Goal: Complete application form: Complete application form

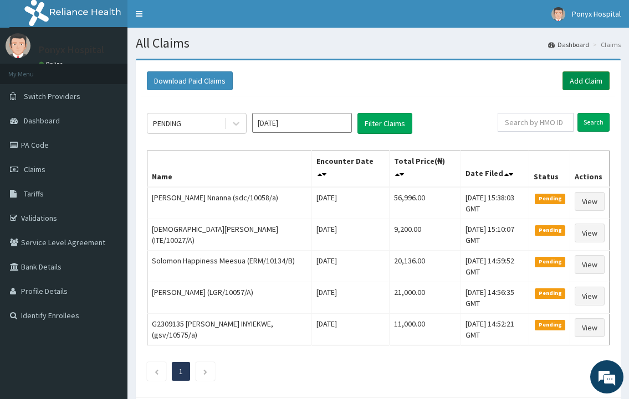
click at [588, 81] on link "Add Claim" at bounding box center [585, 80] width 47 height 19
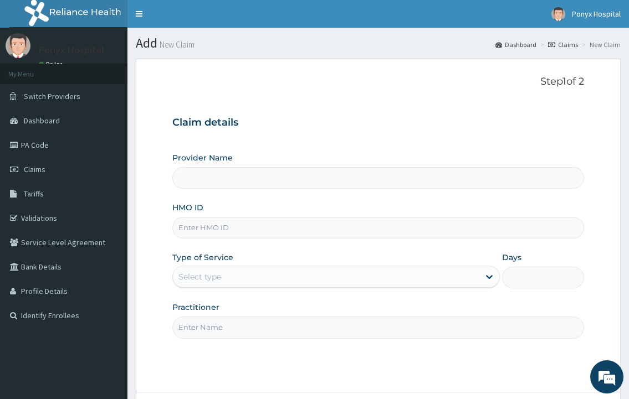
type input "Ponyx Hospital"
click at [223, 227] on input "HMO ID" at bounding box center [377, 228] width 411 height 22
type input "pmm/10031/a"
click at [233, 273] on div "Select type" at bounding box center [326, 277] width 306 height 18
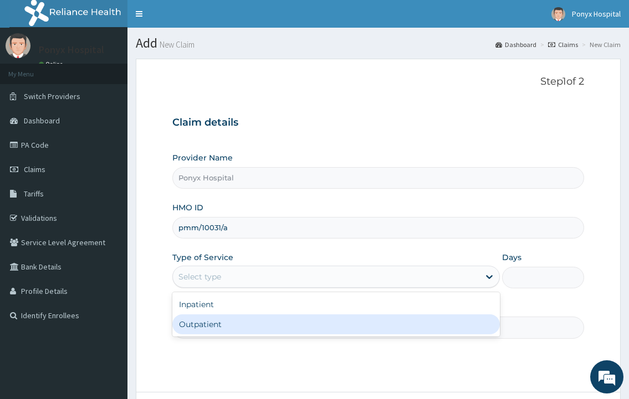
click at [211, 330] on div "Outpatient" at bounding box center [335, 325] width 327 height 20
type input "1"
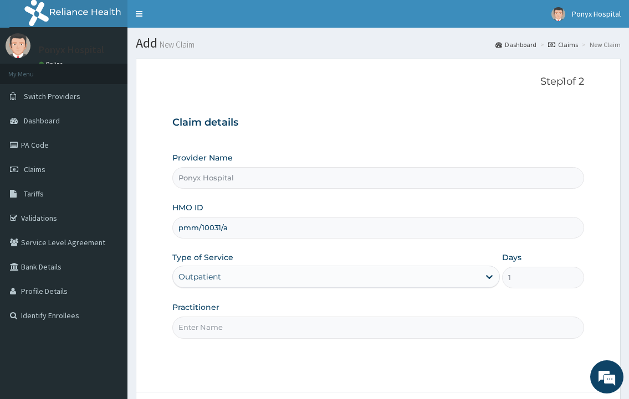
click at [212, 319] on input "Practitioner" at bounding box center [377, 328] width 411 height 22
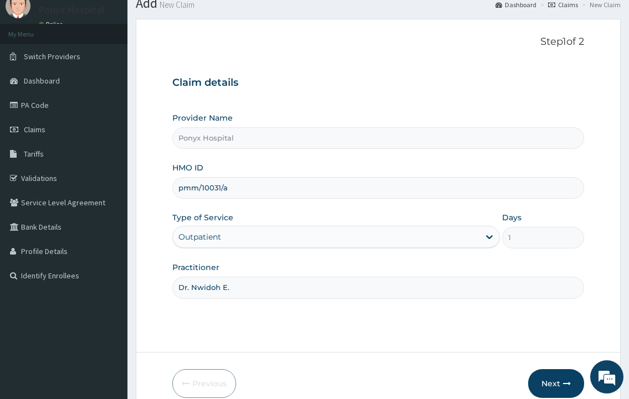
scroll to position [93, 0]
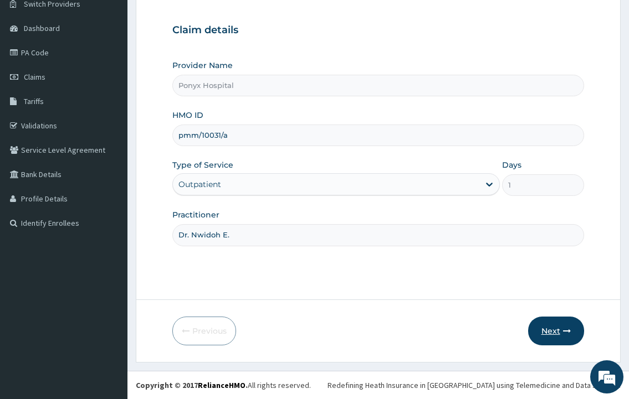
type input "Dr. Nwidoh E."
click at [561, 338] on button "Next" at bounding box center [556, 331] width 56 height 29
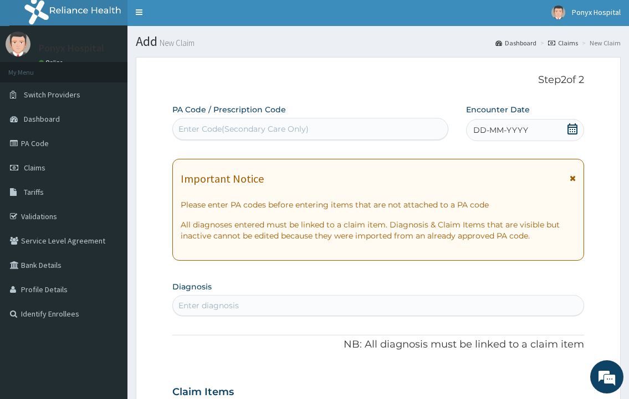
scroll to position [0, 0]
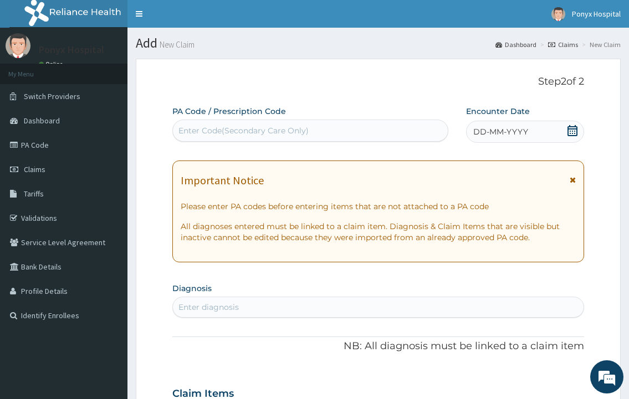
click at [239, 140] on div "Enter Code(Secondary Care Only)" at bounding box center [309, 131] width 275 height 22
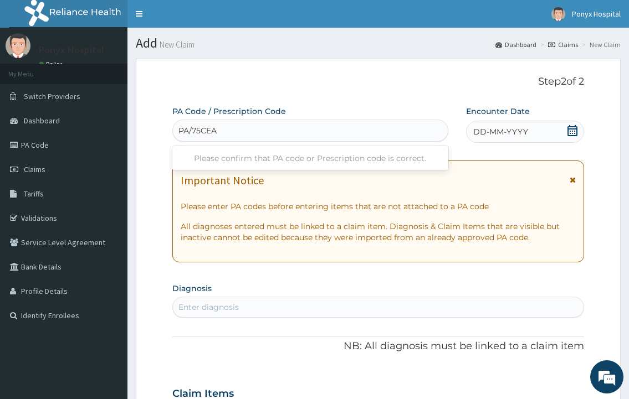
type input "PA/75CEA3"
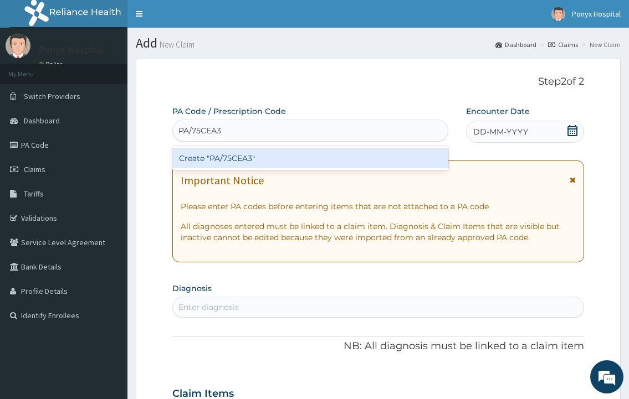
click at [258, 156] on div "Create "PA/75CEA3"" at bounding box center [309, 158] width 275 height 20
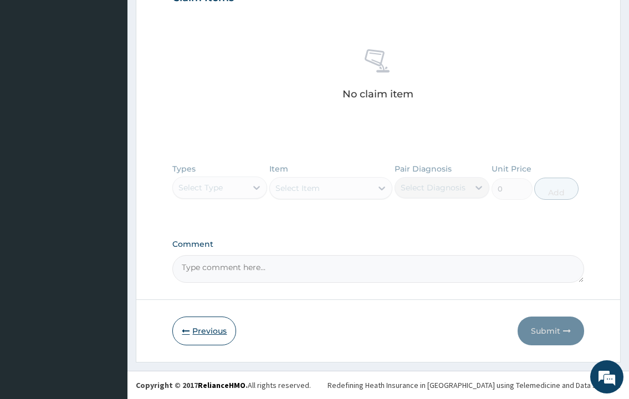
click at [198, 332] on button "Previous" at bounding box center [204, 331] width 64 height 29
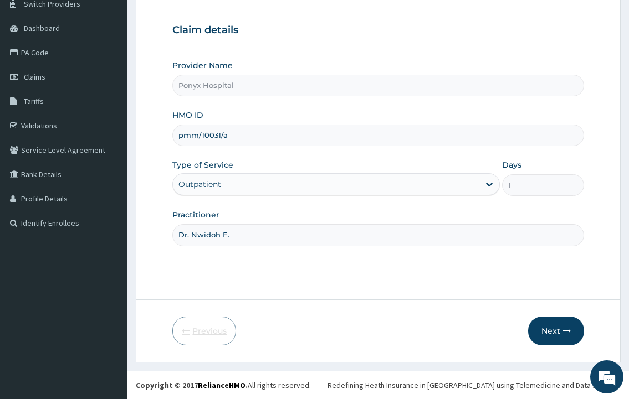
scroll to position [93, 0]
click at [252, 135] on input "pmm/10031/a" at bounding box center [377, 136] width 411 height 22
type input "pmm/10031/b"
click at [553, 329] on button "Next" at bounding box center [556, 331] width 56 height 29
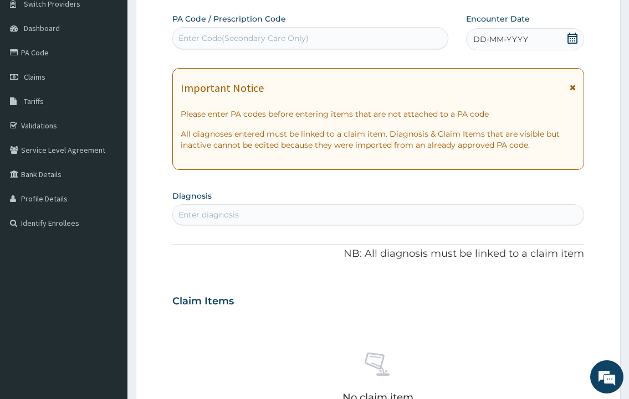
click at [209, 42] on div "Enter Code(Secondary Care Only)" at bounding box center [243, 38] width 130 height 11
type input "PA/75CEA3"
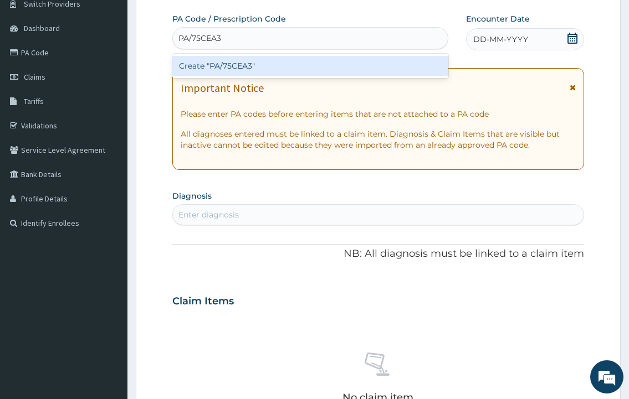
click at [227, 71] on div "Create "PA/75CEA3"" at bounding box center [309, 66] width 275 height 20
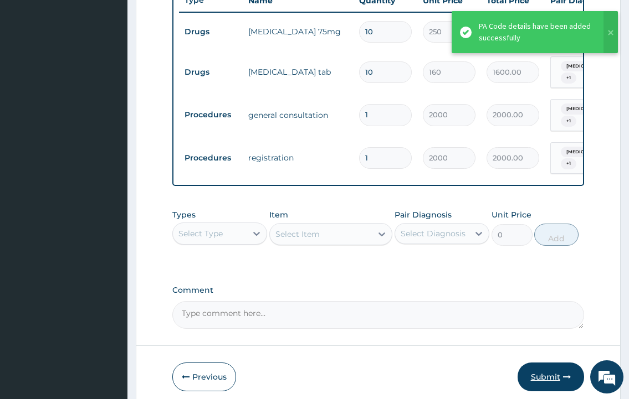
scroll to position [471, 0]
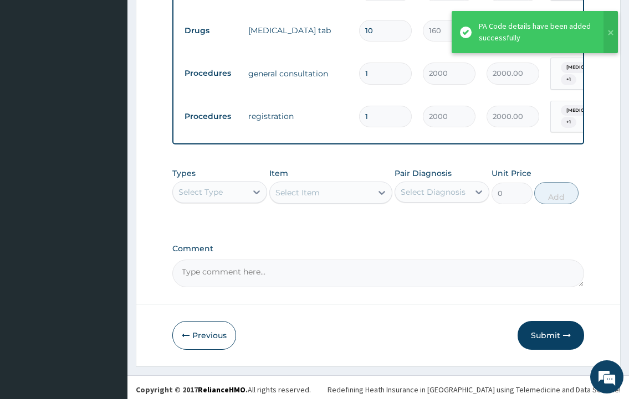
click at [552, 337] on button "Submit" at bounding box center [550, 335] width 66 height 29
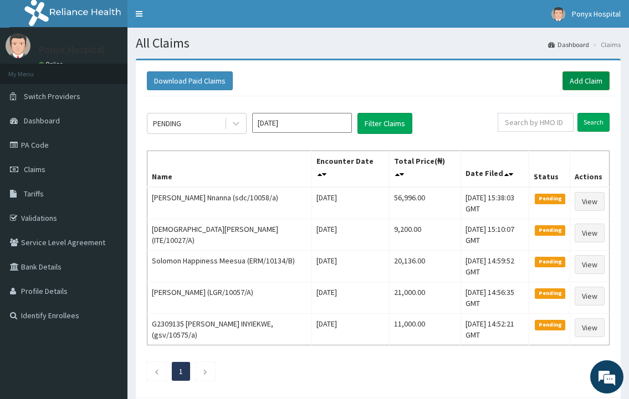
click at [580, 79] on link "Add Claim" at bounding box center [585, 80] width 47 height 19
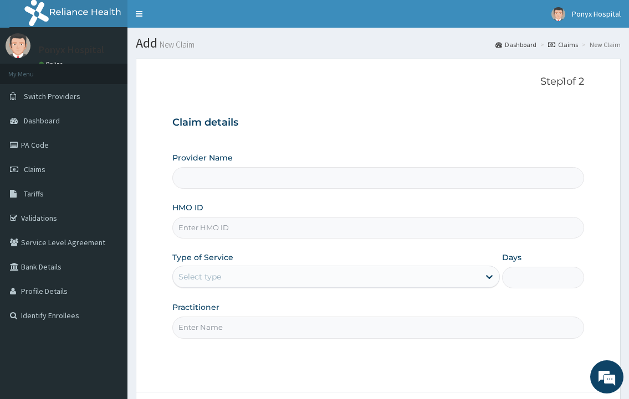
type input "Ponyx Hospital"
click at [220, 233] on input "HMO ID" at bounding box center [377, 228] width 411 height 22
type input "pej/10045/b"
click at [227, 280] on div "Select type" at bounding box center [326, 277] width 306 height 18
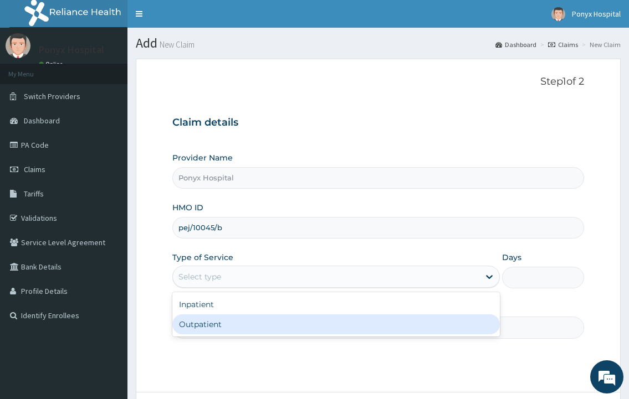
click at [203, 327] on div "Outpatient" at bounding box center [335, 325] width 327 height 20
type input "1"
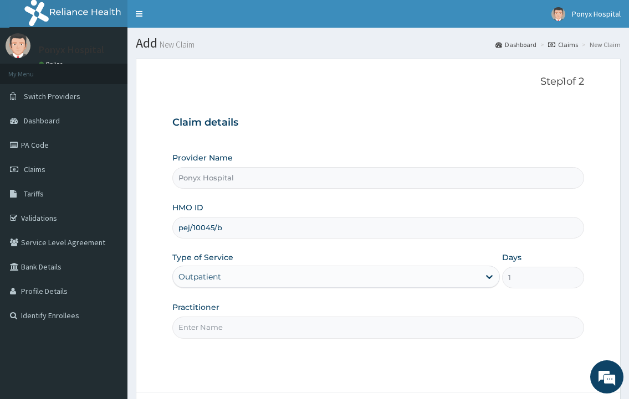
click at [211, 319] on input "Practitioner" at bounding box center [377, 328] width 411 height 22
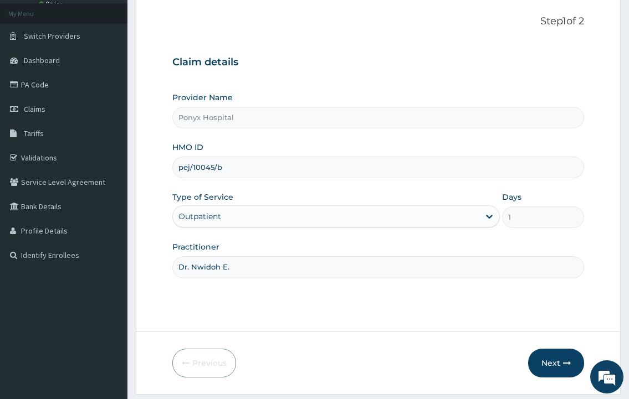
scroll to position [93, 0]
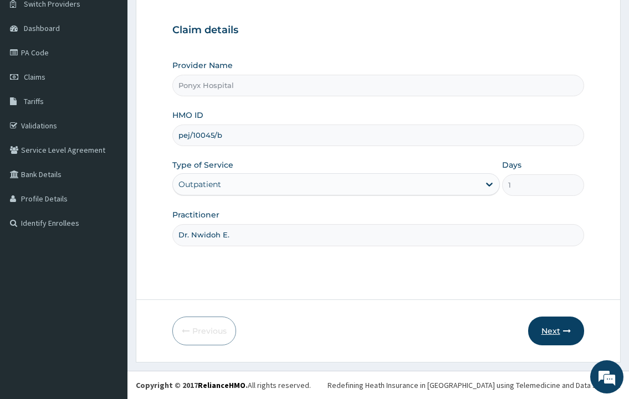
type input "Dr. Nwidoh E."
click button "Next"
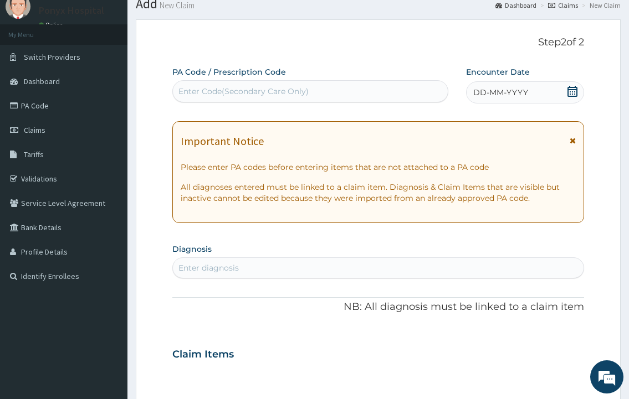
scroll to position [0, 0]
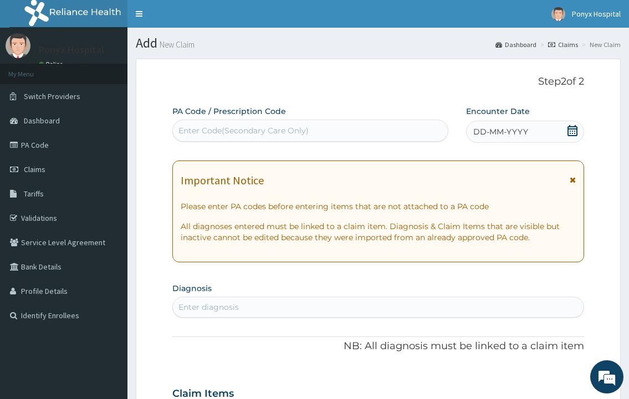
click div "Enter Code(Secondary Care Only)"
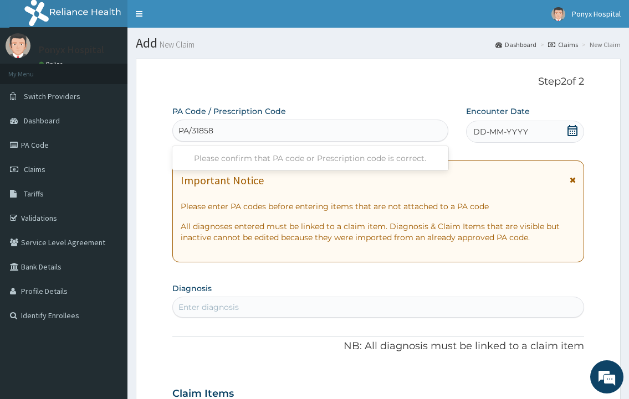
type input "PA/31858B"
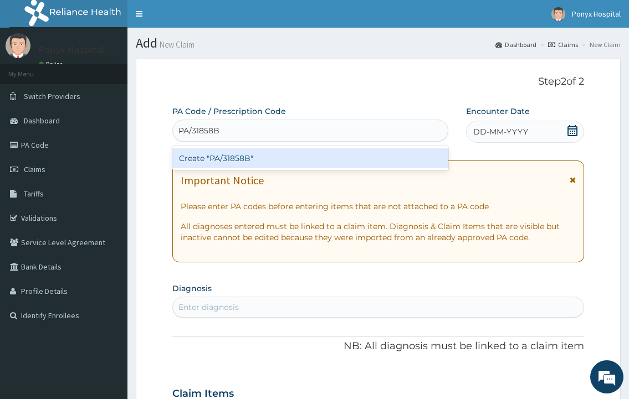
click div "Create "PA/31858B""
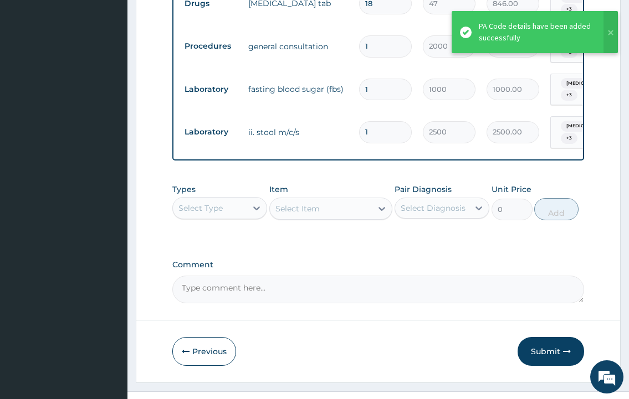
scroll to position [748, 0]
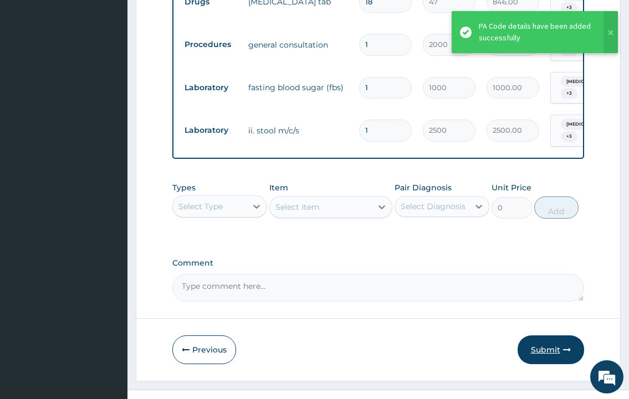
click button "Submit"
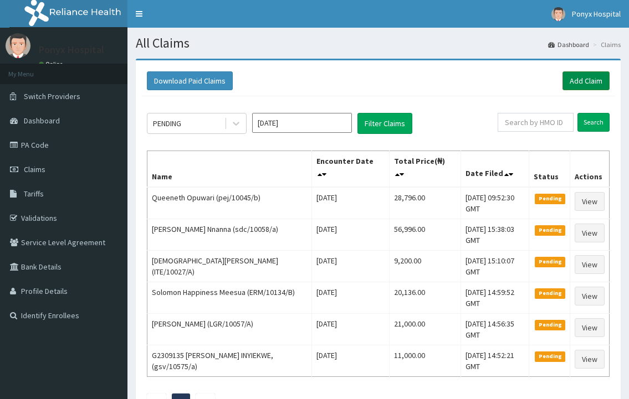
click at [590, 90] on link "Add Claim" at bounding box center [585, 80] width 47 height 19
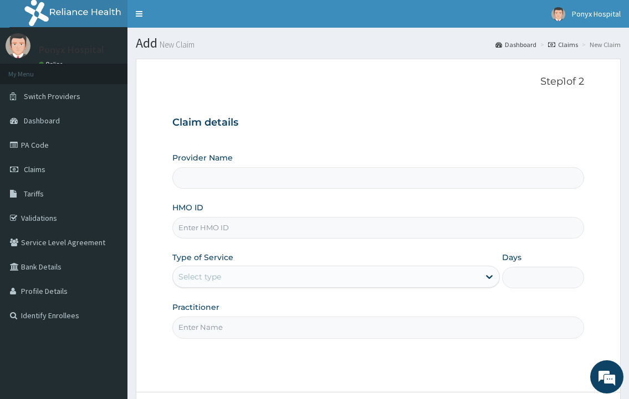
type input "Ponyx Hospital"
click at [243, 229] on input "HMO ID" at bounding box center [377, 228] width 411 height 22
type input "pej/10045/a"
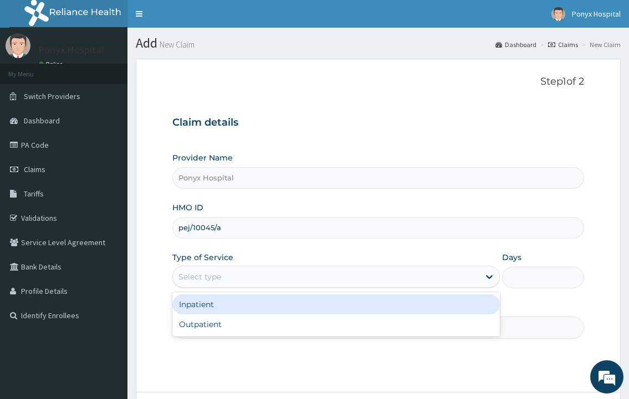
click at [235, 277] on div "Select type" at bounding box center [326, 277] width 306 height 18
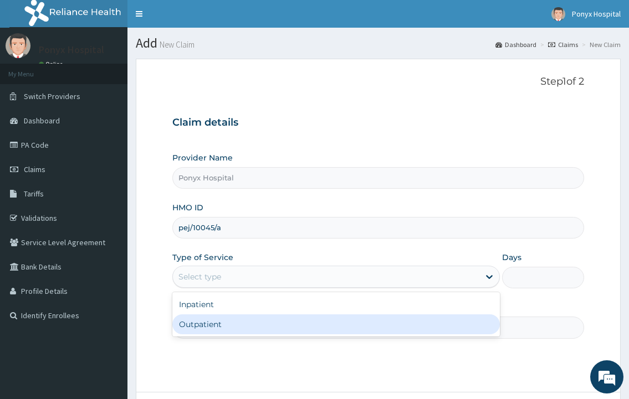
click at [218, 326] on div "Outpatient" at bounding box center [335, 325] width 327 height 20
type input "1"
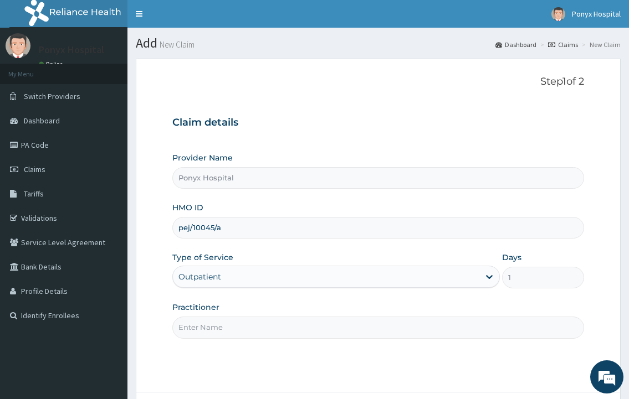
click at [218, 334] on input "Practitioner" at bounding box center [377, 328] width 411 height 22
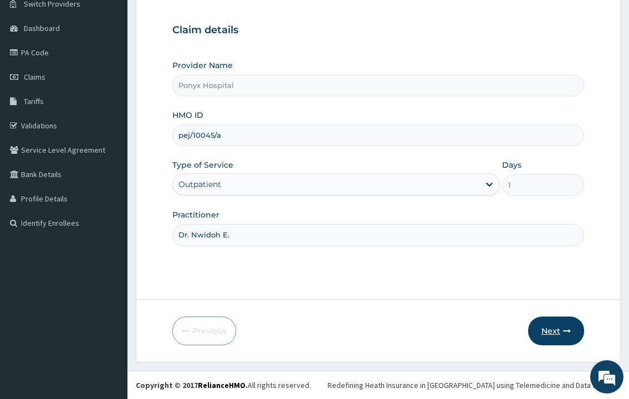
type input "Dr. Nwidoh E."
click at [558, 330] on button "Next" at bounding box center [556, 331] width 56 height 29
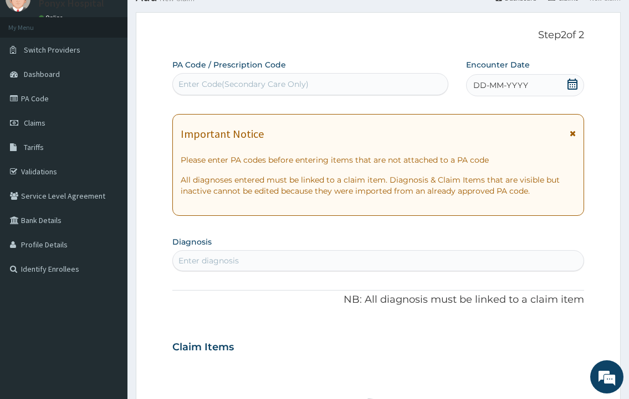
scroll to position [0, 0]
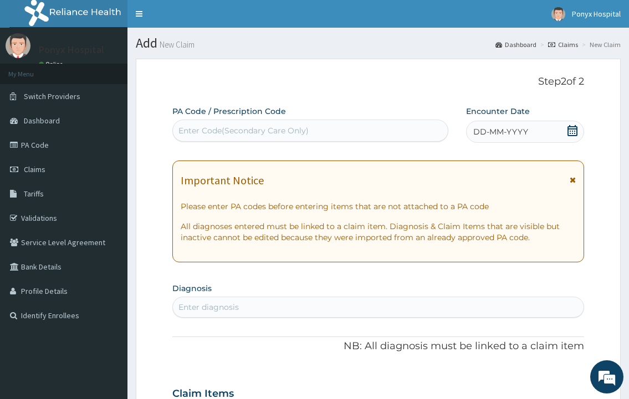
click at [222, 137] on div "Enter Code(Secondary Care Only)" at bounding box center [310, 131] width 274 height 18
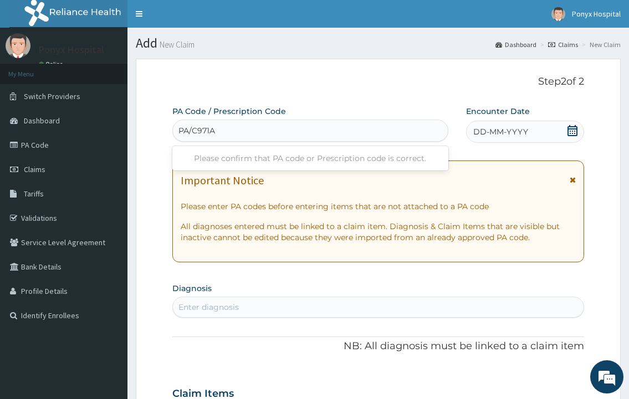
type input "PA/C971A2"
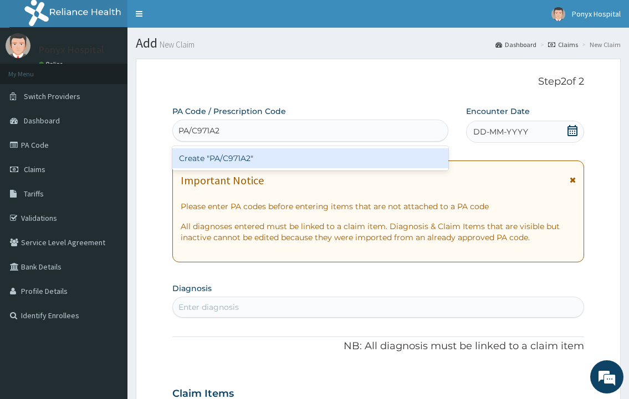
click at [270, 168] on div "Create "PA/C971A2"" at bounding box center [309, 158] width 275 height 20
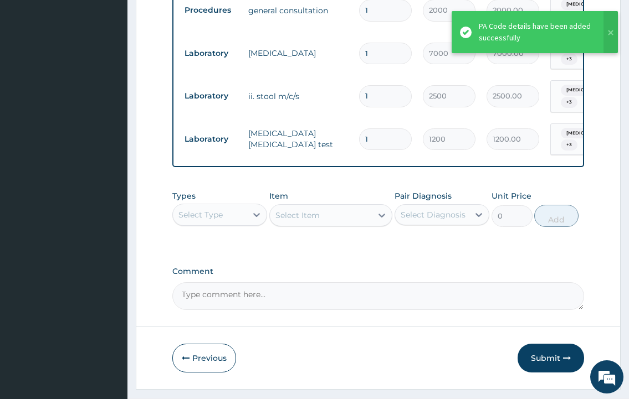
scroll to position [586, 0]
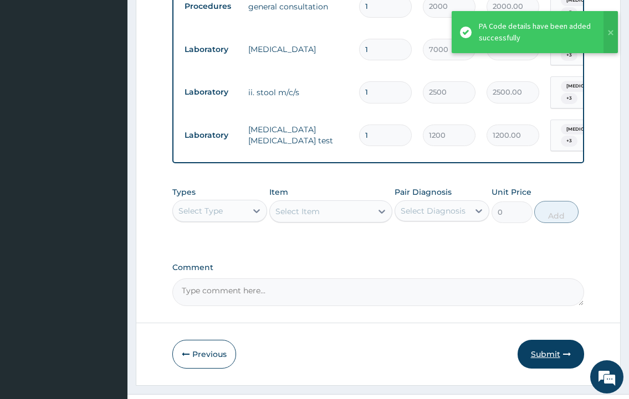
click at [538, 340] on button "Submit" at bounding box center [550, 354] width 66 height 29
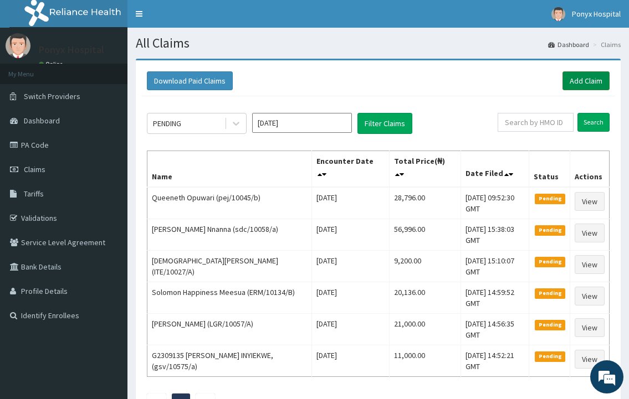
click at [579, 74] on link "Add Claim" at bounding box center [585, 80] width 47 height 19
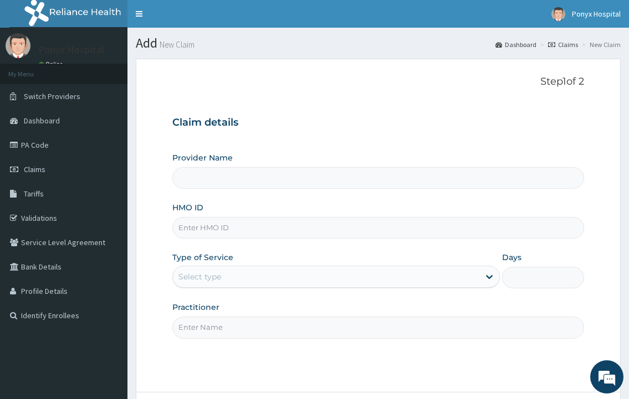
type input "Ponyx Hospital"
click at [211, 234] on input "HMO ID" at bounding box center [377, 228] width 411 height 22
type input "gsv/10151/a"
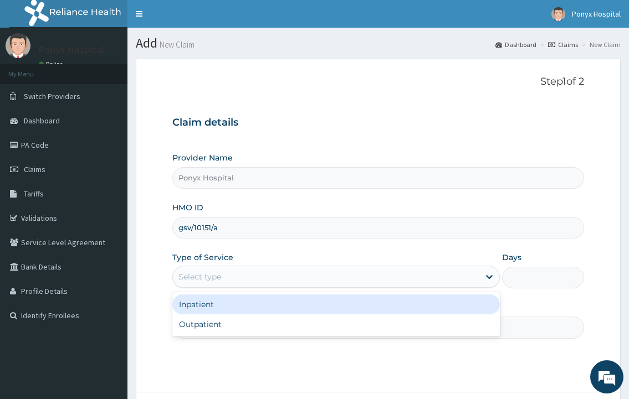
click at [222, 283] on div "Select type" at bounding box center [326, 277] width 306 height 18
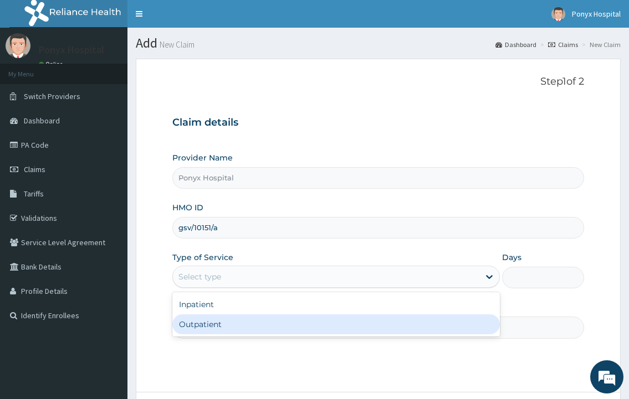
click at [218, 327] on div "Outpatient" at bounding box center [335, 325] width 327 height 20
type input "1"
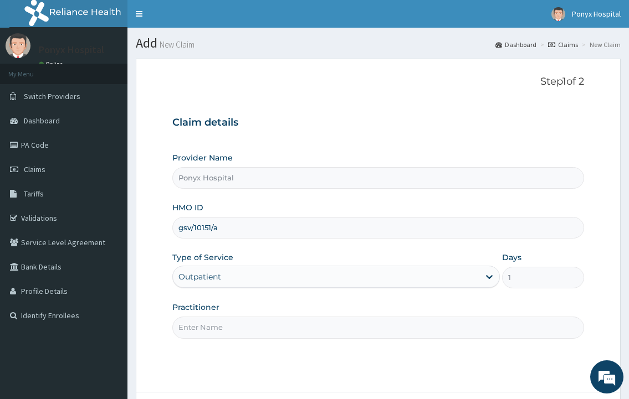
click at [242, 345] on div "Step 1 of 2 Claim details Provider Name Ponyx Hospital HMO ID gsv/10151/a Type …" at bounding box center [377, 226] width 411 height 300
click at [237, 335] on input "Practitioner" at bounding box center [377, 328] width 411 height 22
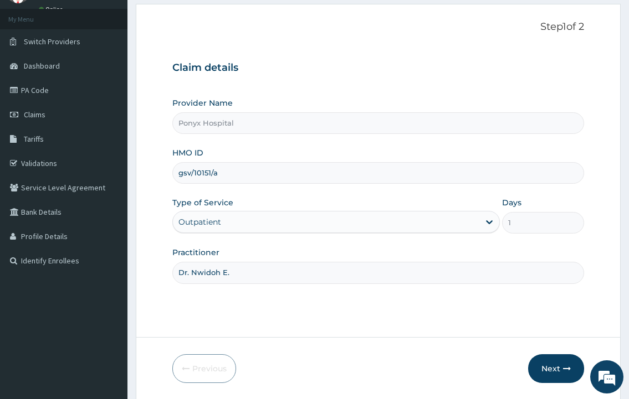
scroll to position [93, 0]
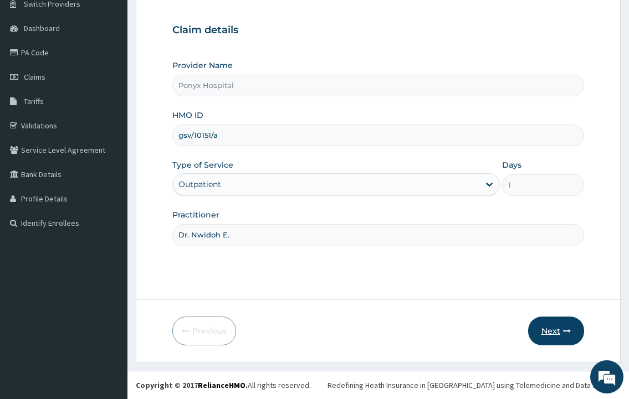
type input "Dr. Nwidoh E."
click at [539, 335] on button "Next" at bounding box center [556, 331] width 56 height 29
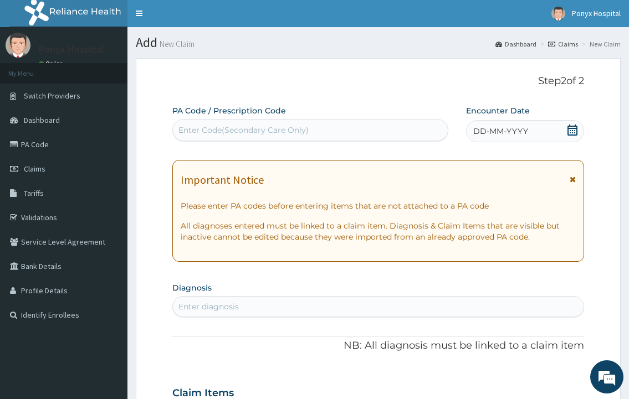
scroll to position [0, 0]
click at [211, 134] on div "Enter Code(Secondary Care Only)" at bounding box center [243, 130] width 130 height 11
type input "PA/0DFA77"
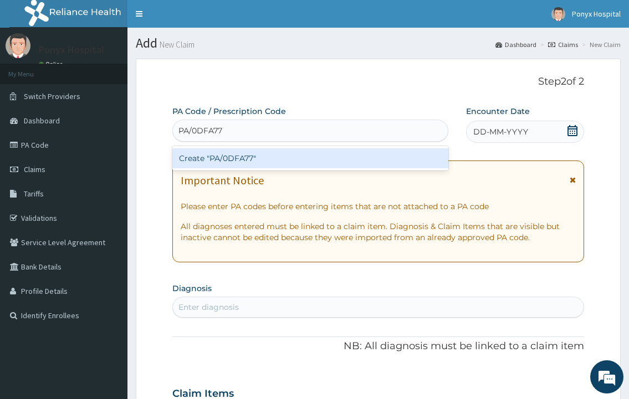
click at [253, 161] on div "Create "PA/0DFA77"" at bounding box center [309, 158] width 275 height 20
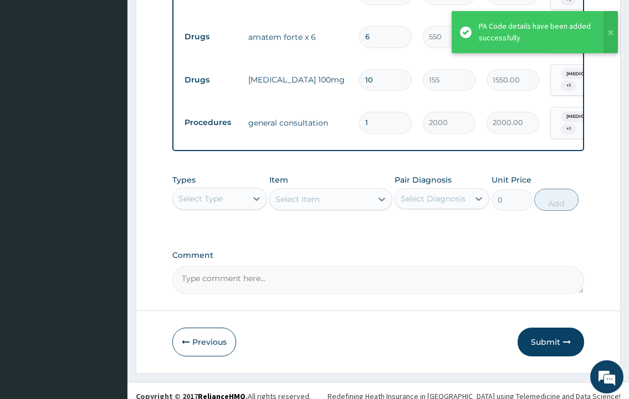
scroll to position [471, 0]
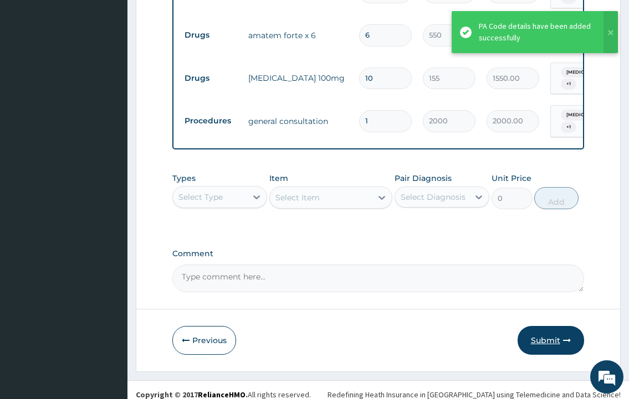
click at [535, 330] on button "Submit" at bounding box center [550, 340] width 66 height 29
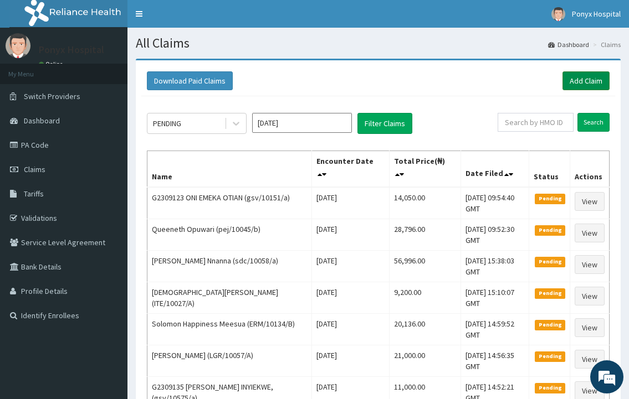
click at [584, 78] on link "Add Claim" at bounding box center [585, 80] width 47 height 19
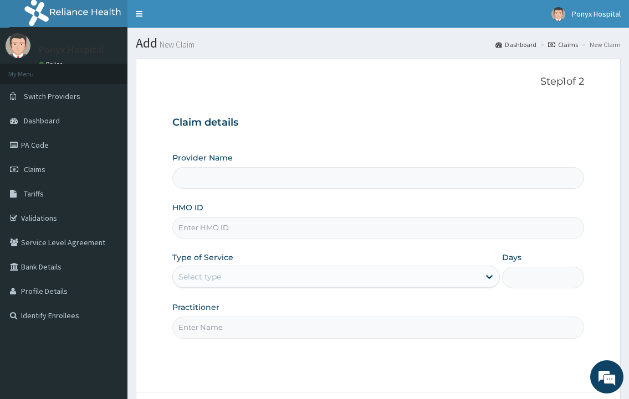
type input "Ponyx Hospital"
click at [209, 233] on input "HMO ID" at bounding box center [377, 228] width 411 height 22
type input "RSM/10074/A"
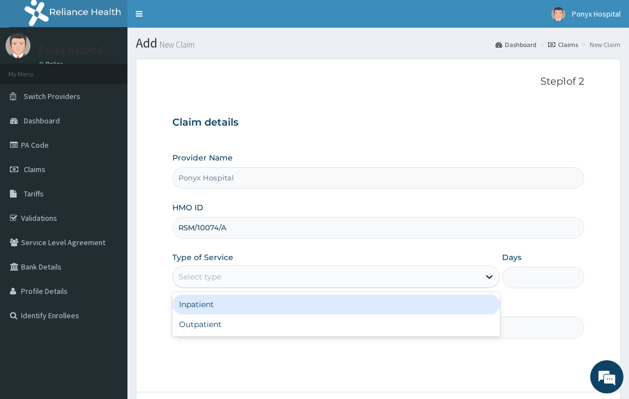
drag, startPoint x: 234, startPoint y: 279, endPoint x: 234, endPoint y: 293, distance: 13.3
click at [234, 279] on div "Select type" at bounding box center [326, 277] width 306 height 18
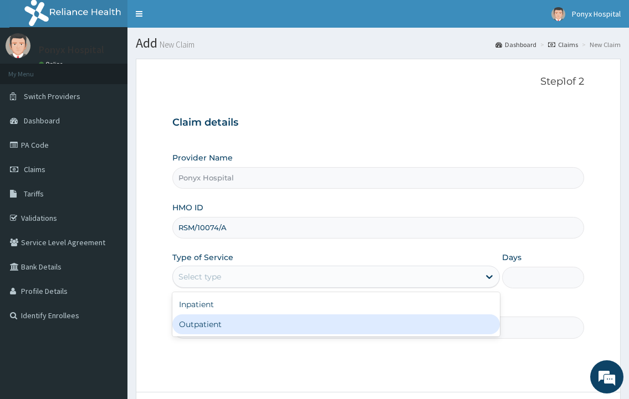
click at [223, 322] on div "Outpatient" at bounding box center [335, 325] width 327 height 20
type input "1"
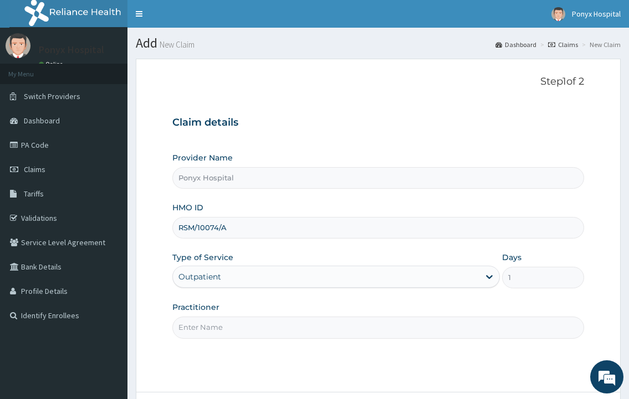
click at [223, 329] on input "Practitioner" at bounding box center [377, 328] width 411 height 22
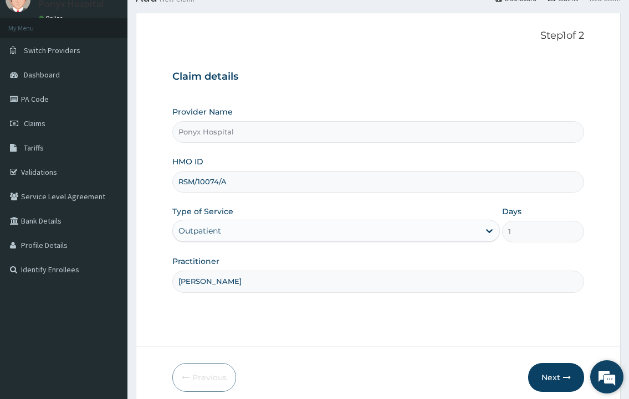
scroll to position [93, 0]
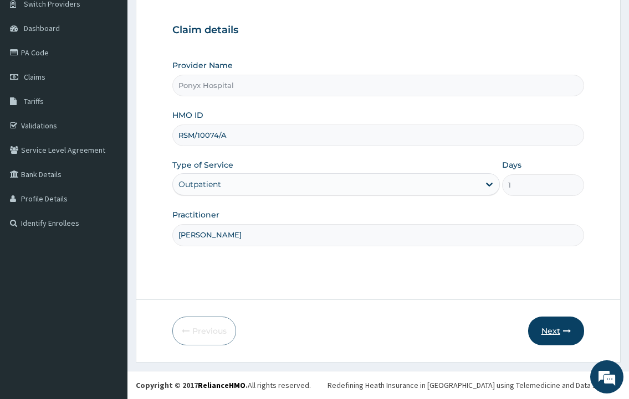
type input "[PERSON_NAME]"
click at [571, 342] on button "Next" at bounding box center [556, 331] width 56 height 29
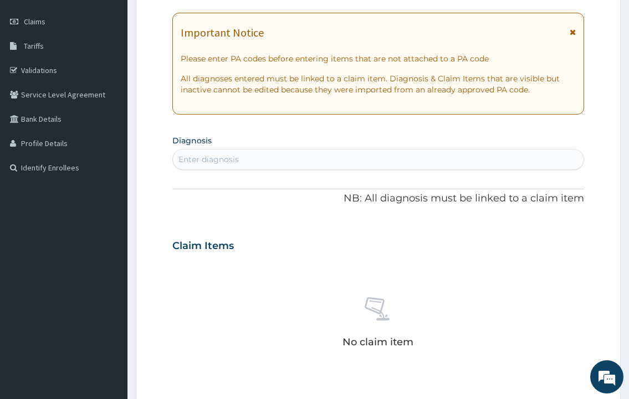
scroll to position [37, 0]
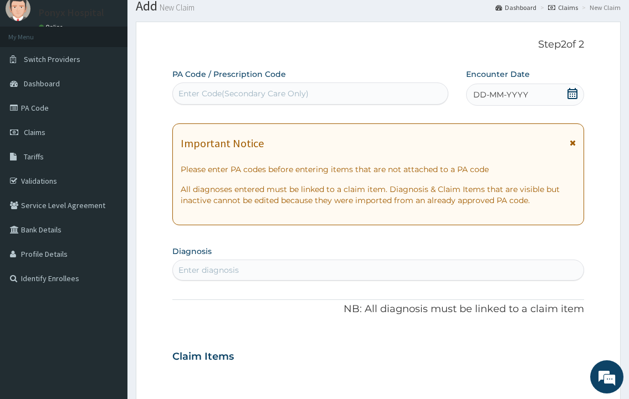
click at [220, 91] on div "Enter Code(Secondary Care Only)" at bounding box center [243, 93] width 130 height 11
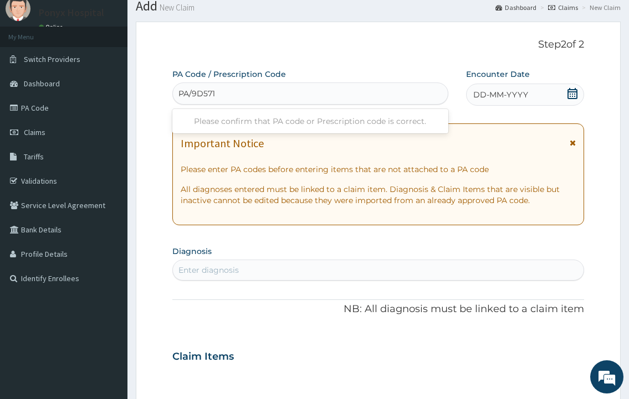
type input "PA/9D571D"
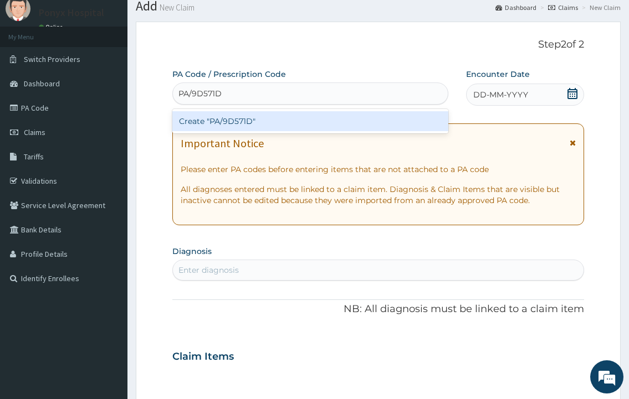
click at [228, 114] on div "Create "PA/9D571D"" at bounding box center [309, 121] width 275 height 20
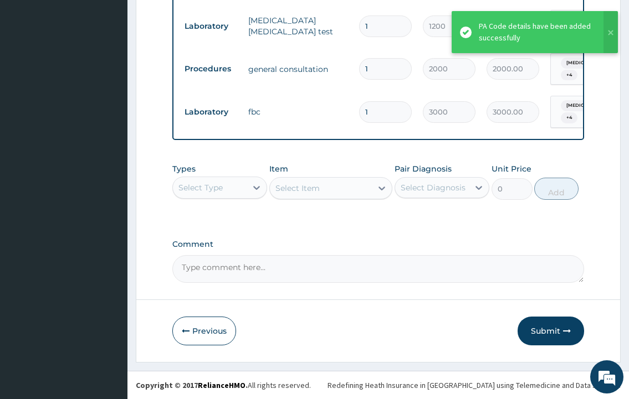
scroll to position [549, 0]
click at [546, 329] on button "Submit" at bounding box center [550, 331] width 66 height 29
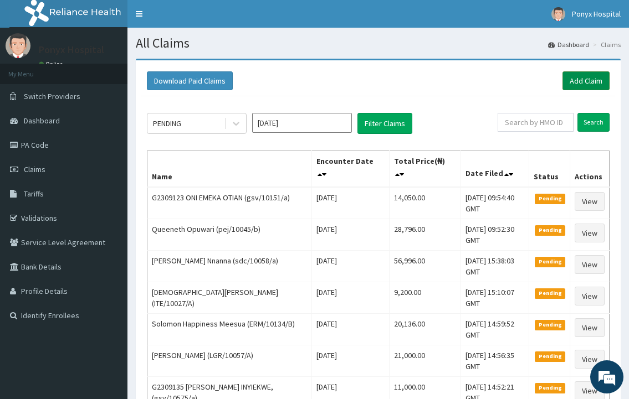
click at [601, 83] on link "Add Claim" at bounding box center [585, 80] width 47 height 19
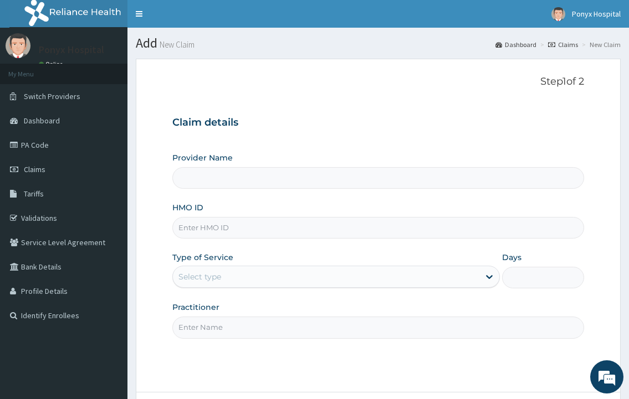
type input "Ponyx Hospital"
click at [232, 225] on input "HMO ID" at bounding box center [377, 228] width 411 height 22
type input "[PERSON_NAME]/10015/c"
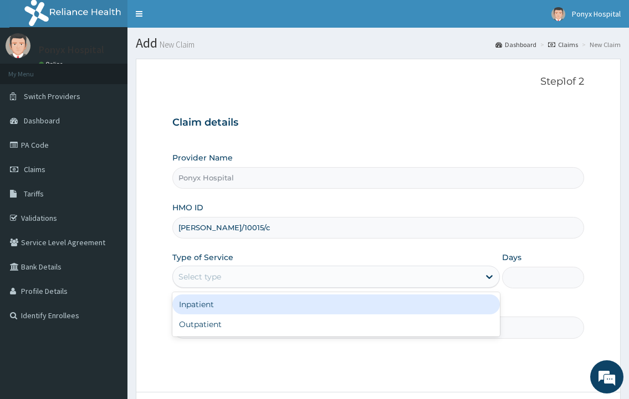
drag, startPoint x: 240, startPoint y: 274, endPoint x: 241, endPoint y: 323, distance: 49.3
click at [240, 274] on div "Select type" at bounding box center [326, 277] width 306 height 18
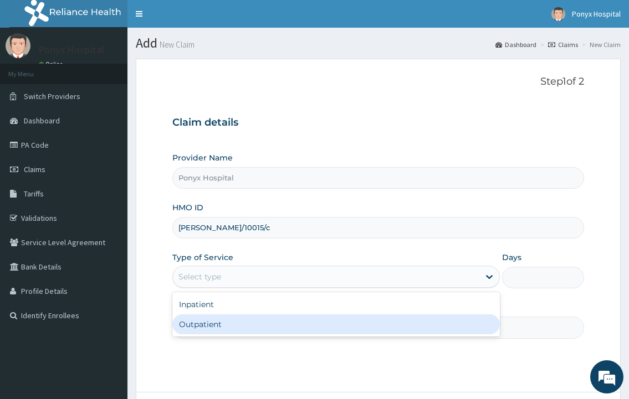
click at [240, 324] on div "Outpatient" at bounding box center [335, 325] width 327 height 20
type input "1"
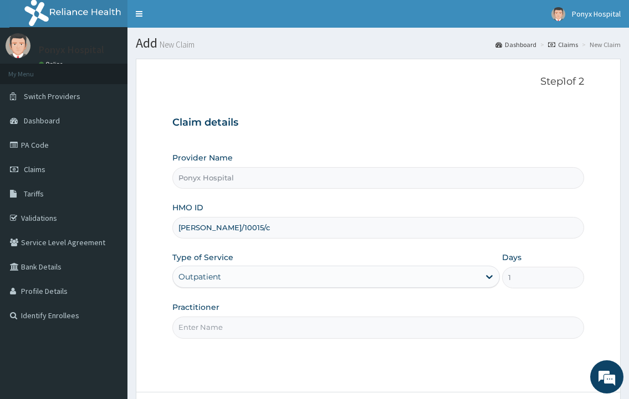
click at [240, 324] on input "Practitioner" at bounding box center [377, 328] width 411 height 22
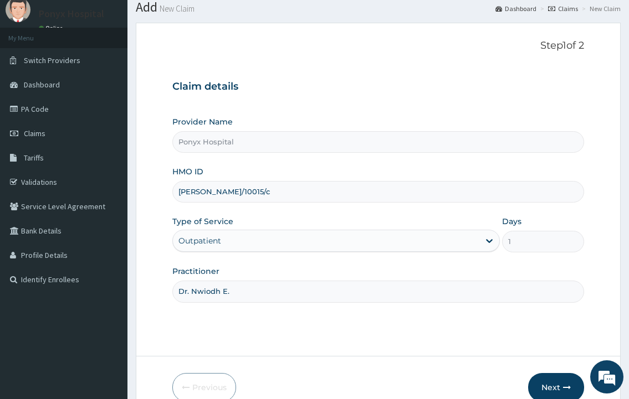
scroll to position [93, 0]
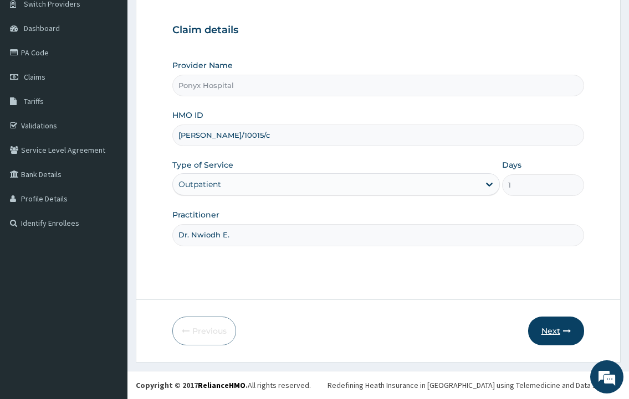
type input "Dr. Nwiodh E."
click at [528, 334] on button "Next" at bounding box center [556, 331] width 56 height 29
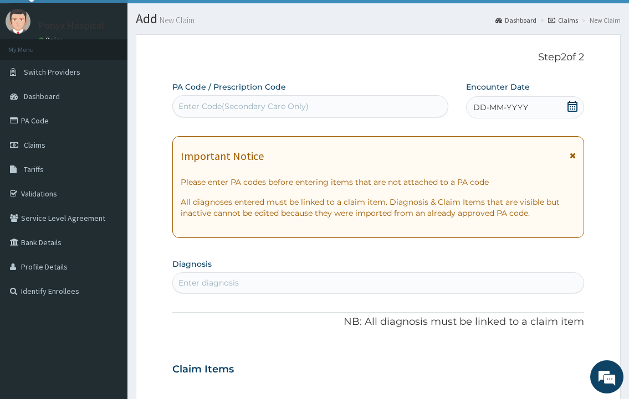
scroll to position [0, 0]
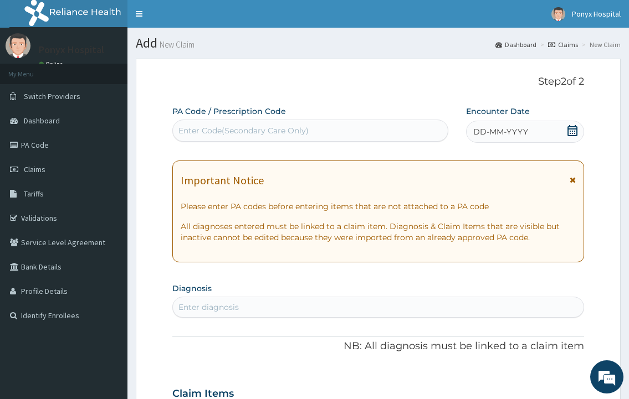
click at [285, 117] on label "PA Code / Prescription Code" at bounding box center [229, 111] width 114 height 11
click at [285, 121] on div "Enter Code(Secondary Care Only)" at bounding box center [309, 131] width 275 height 22
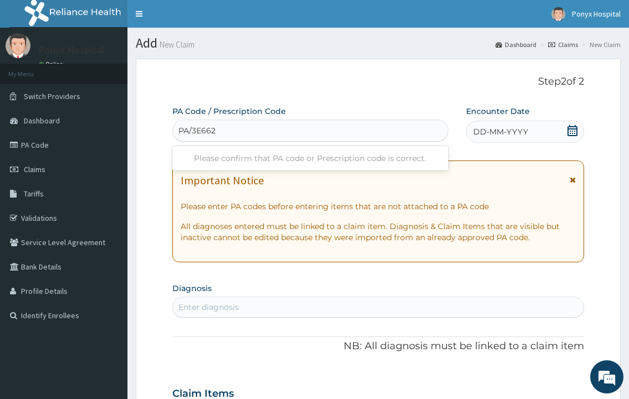
type input "PA/3E6622"
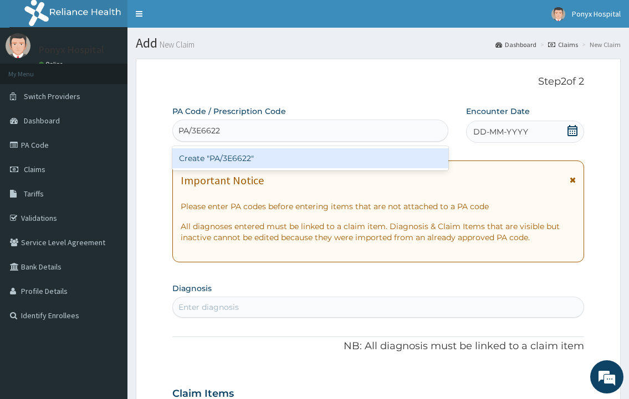
click at [261, 161] on div "Create "PA/3E6622"" at bounding box center [309, 158] width 275 height 20
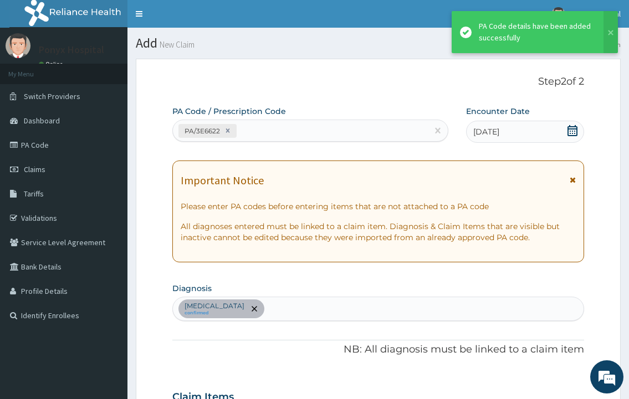
scroll to position [376, 0]
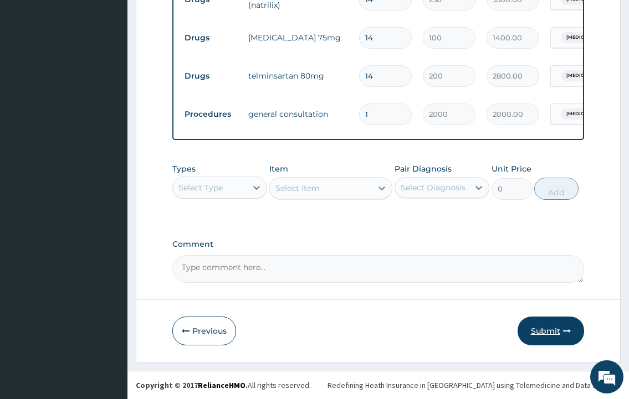
click at [535, 321] on button "Submit" at bounding box center [550, 331] width 66 height 29
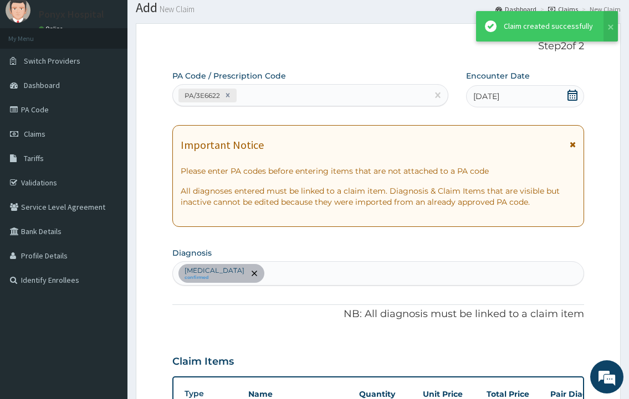
scroll to position [471, 0]
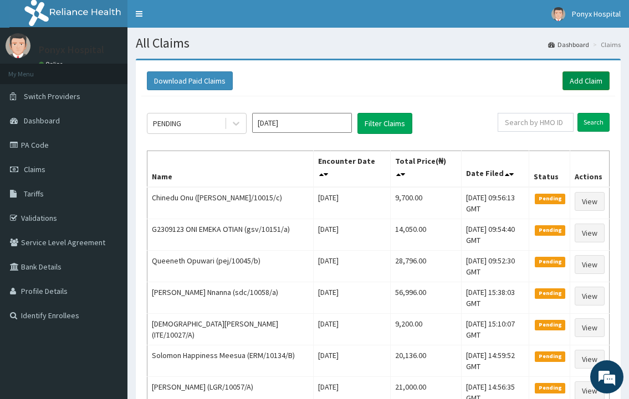
click at [577, 83] on link "Add Claim" at bounding box center [585, 80] width 47 height 19
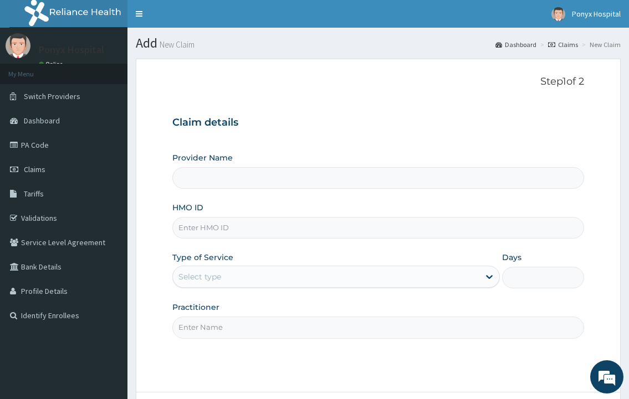
type input "Ponyx Hospital"
click at [243, 225] on input "HMO ID" at bounding box center [377, 228] width 411 height 22
type input "a"
type input "P"
type input "POE/10015/D"
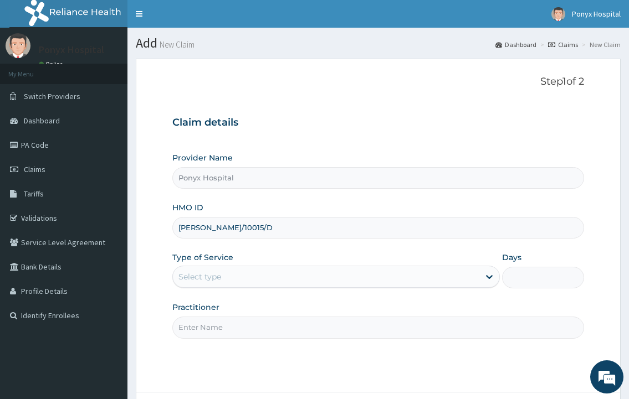
click at [243, 278] on div "Select type" at bounding box center [326, 277] width 306 height 18
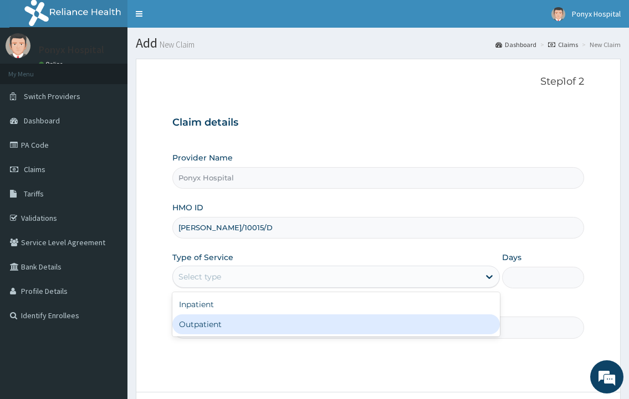
click at [233, 333] on div "Outpatient" at bounding box center [335, 325] width 327 height 20
type input "1"
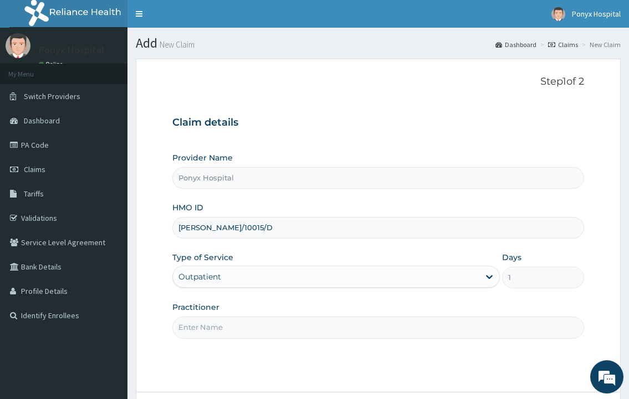
click at [232, 333] on input "Practitioner" at bounding box center [377, 328] width 411 height 22
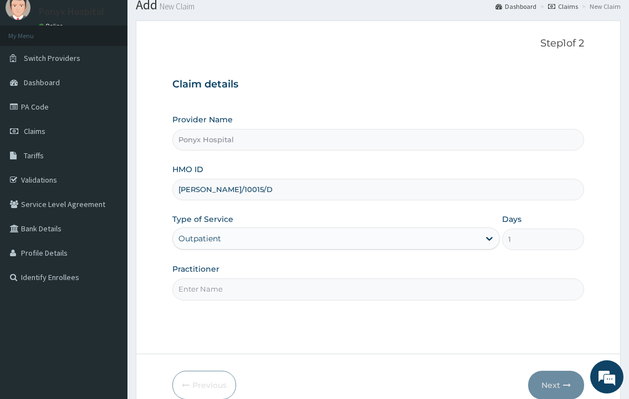
scroll to position [37, 0]
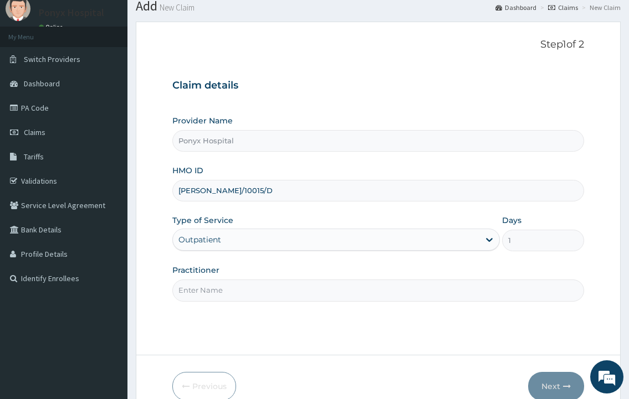
type input "d"
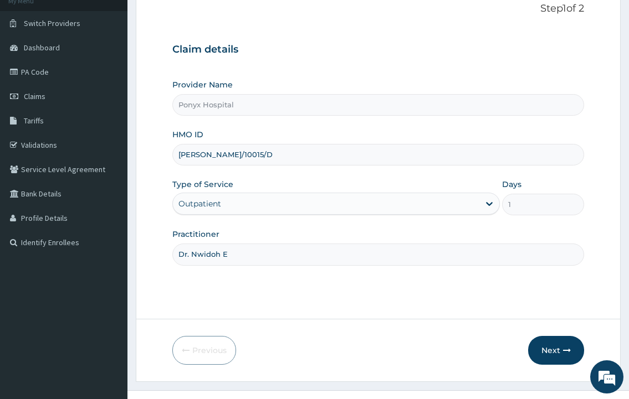
scroll to position [93, 0]
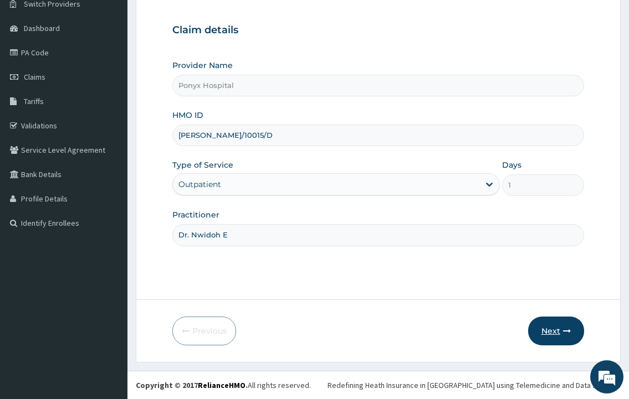
type input "Dr. Nwidoh E"
click at [552, 332] on button "Next" at bounding box center [556, 331] width 56 height 29
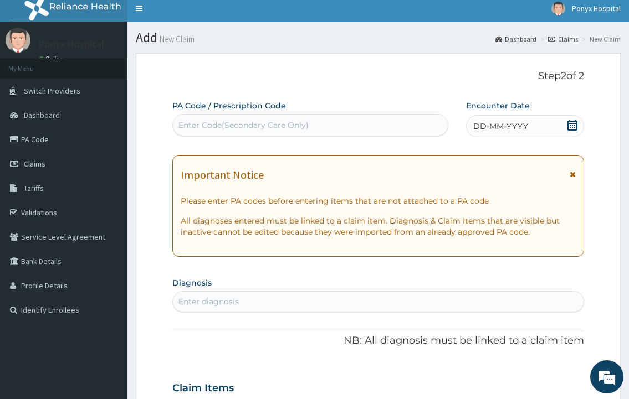
scroll to position [0, 0]
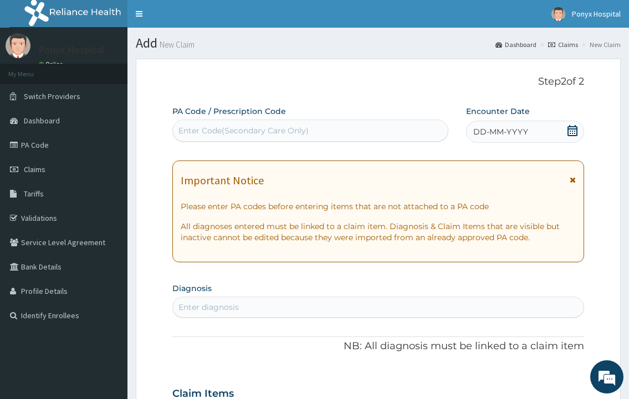
click at [247, 132] on div "Enter Code(Secondary Care Only)" at bounding box center [243, 130] width 130 height 11
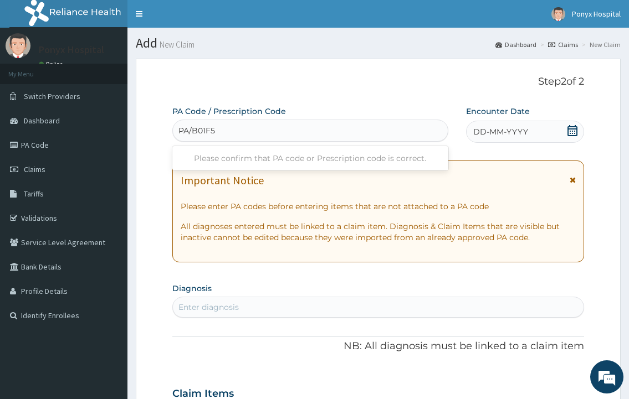
type input "PA/B01F5B"
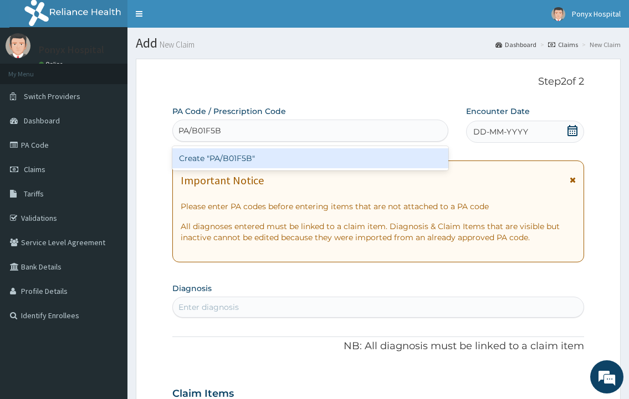
click at [233, 160] on div "Create "PA/B01F5B"" at bounding box center [309, 158] width 275 height 20
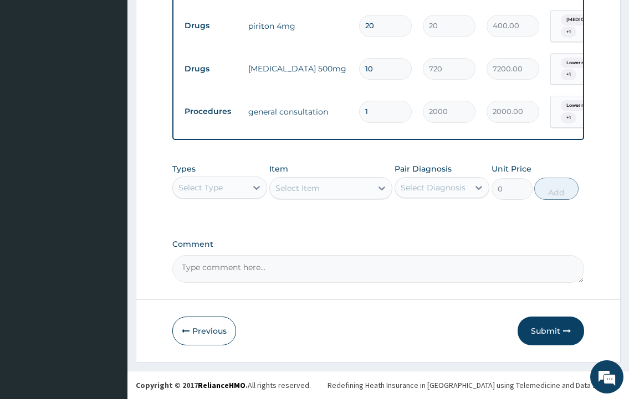
scroll to position [490, 0]
click at [543, 331] on button "Submit" at bounding box center [550, 331] width 66 height 29
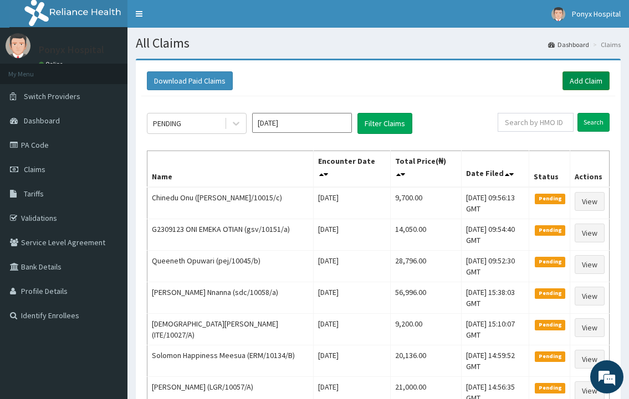
click at [605, 78] on link "Add Claim" at bounding box center [585, 80] width 47 height 19
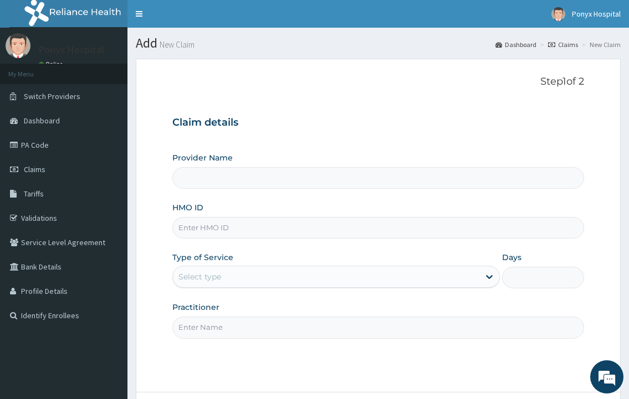
type input "Ponyx Hospital"
click at [205, 225] on input "HMO ID" at bounding box center [377, 228] width 411 height 22
type input "ari/10037/b"
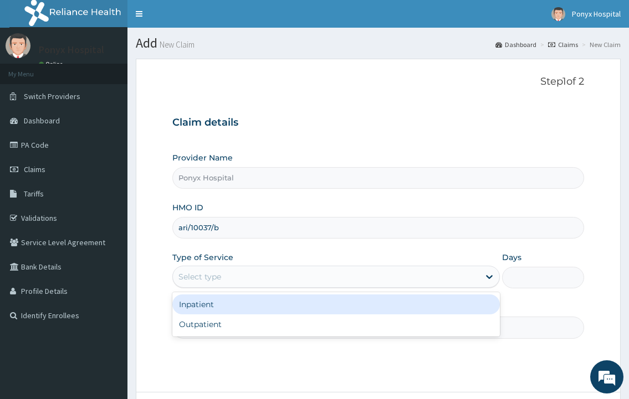
drag, startPoint x: 210, startPoint y: 283, endPoint x: 221, endPoint y: 308, distance: 27.3
click at [210, 283] on div "Select type" at bounding box center [326, 277] width 306 height 18
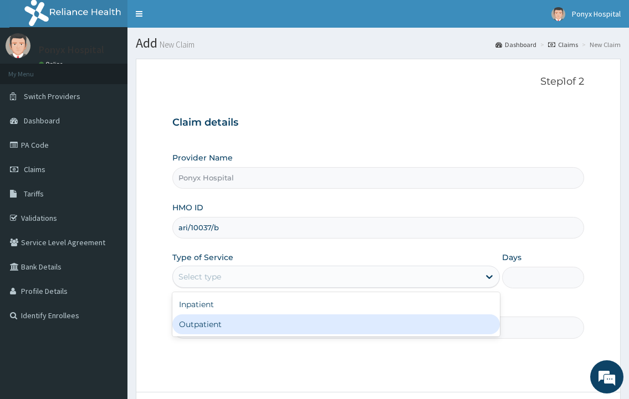
click at [215, 327] on div "Outpatient" at bounding box center [335, 325] width 327 height 20
type input "1"
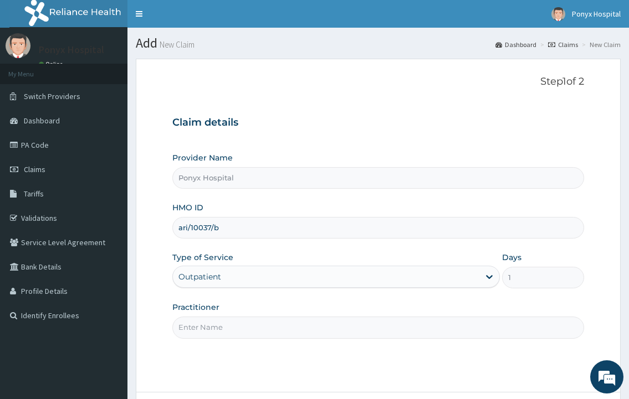
click at [218, 329] on input "Practitioner" at bounding box center [377, 328] width 411 height 22
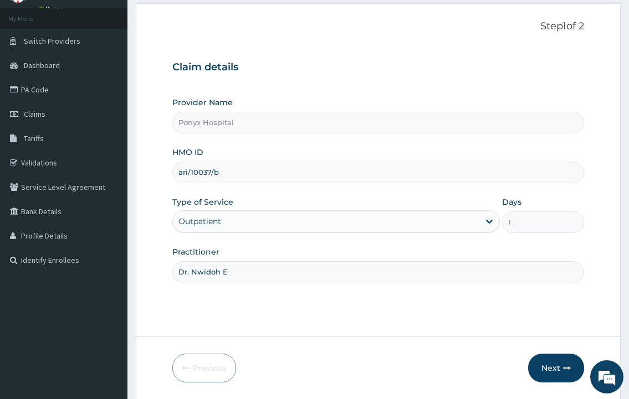
scroll to position [93, 0]
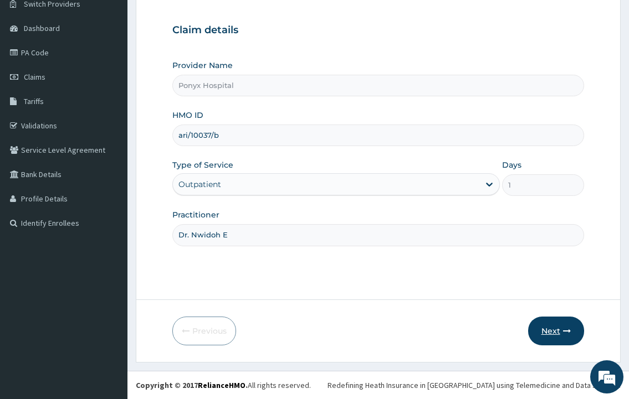
type input "Dr. Nwidoh E"
click at [570, 321] on button "Next" at bounding box center [556, 331] width 56 height 29
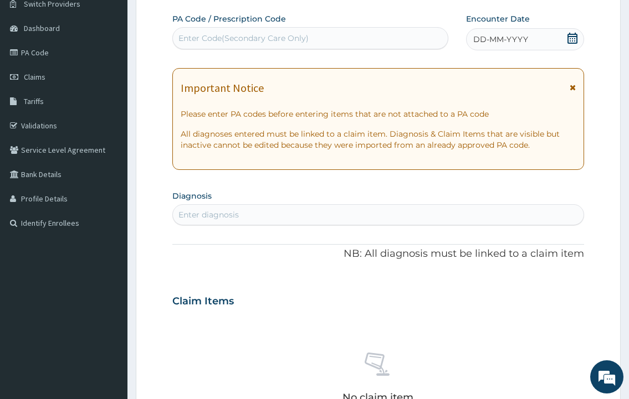
scroll to position [0, 0]
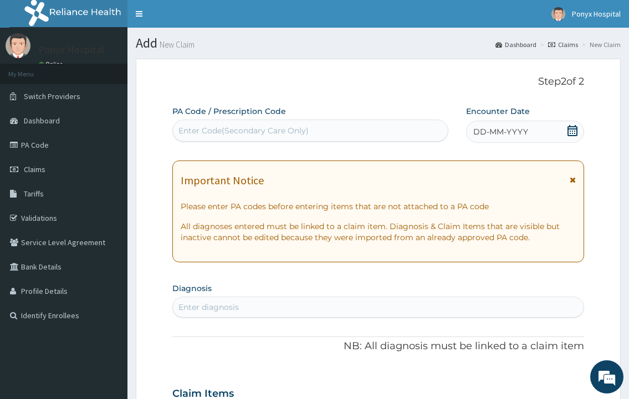
click at [227, 124] on div "Enter Code(Secondary Care Only)" at bounding box center [310, 131] width 274 height 18
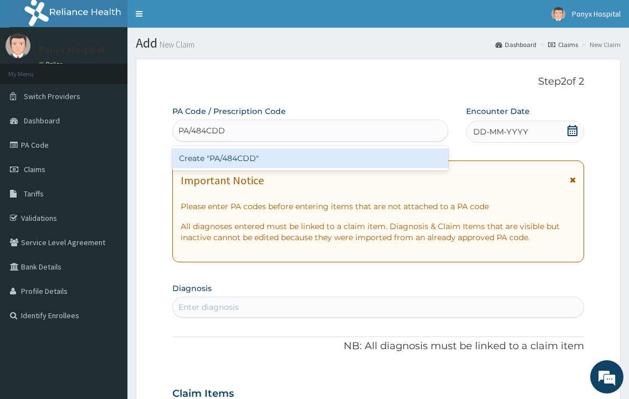
type input "PA/484CDD"
click at [257, 142] on div "PA Code / Prescription Code option Create "PA/484CDD" focused, 1 of 1. 1 result…" at bounding box center [377, 392] width 411 height 573
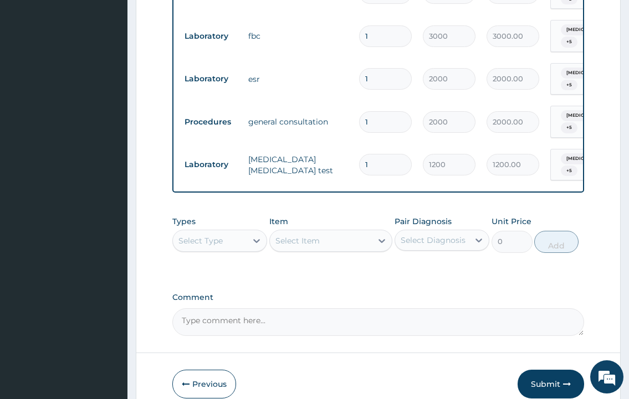
scroll to position [721, 0]
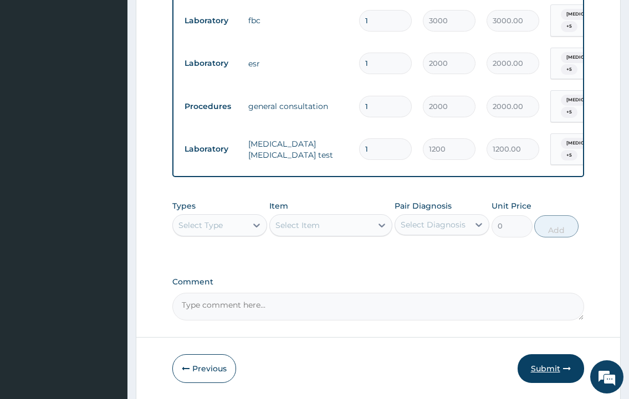
click at [542, 355] on button "Submit" at bounding box center [550, 369] width 66 height 29
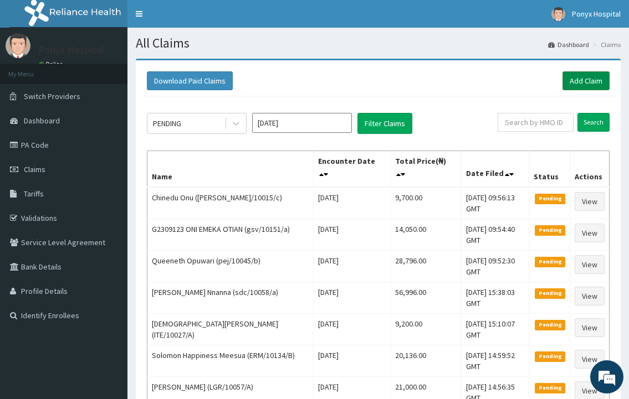
click at [578, 75] on link "Add Claim" at bounding box center [585, 80] width 47 height 19
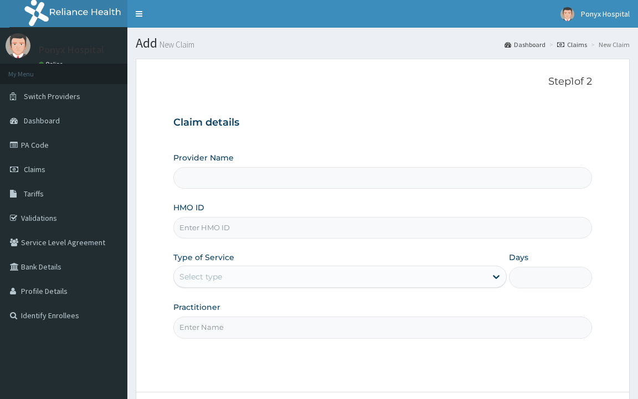
type input "Ponyx Hospital"
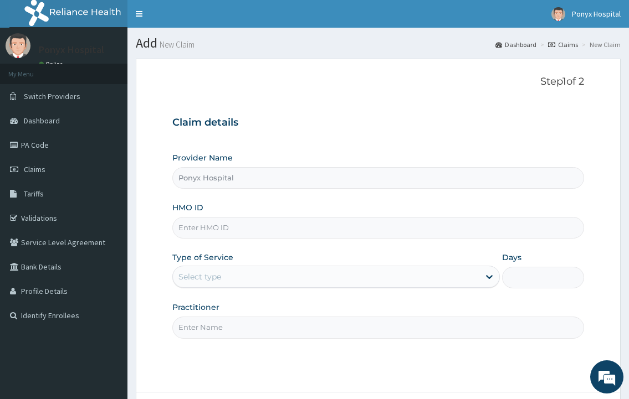
click at [235, 231] on input "HMO ID" at bounding box center [377, 228] width 411 height 22
type input "paf/10022/a"
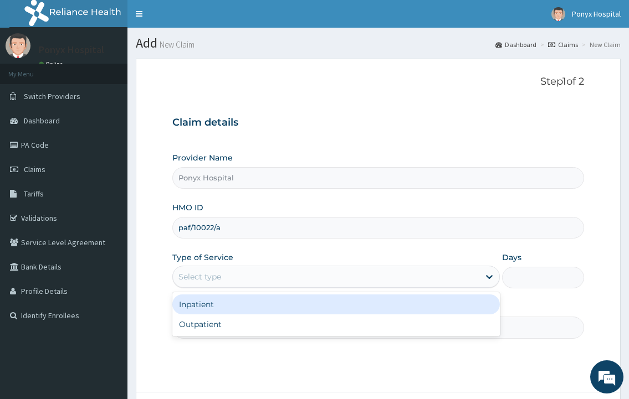
click at [237, 284] on div "Select type" at bounding box center [326, 277] width 306 height 18
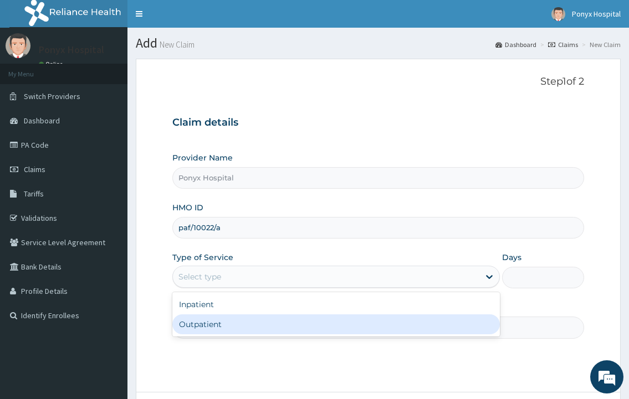
click at [229, 325] on div "Outpatient" at bounding box center [335, 325] width 327 height 20
type input "1"
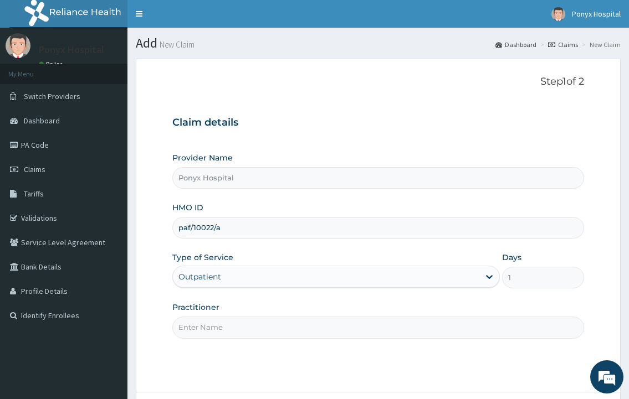
click at [232, 325] on input "Practitioner" at bounding box center [377, 328] width 411 height 22
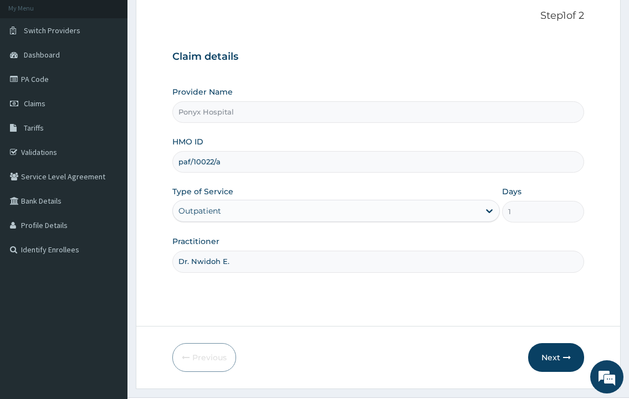
scroll to position [93, 0]
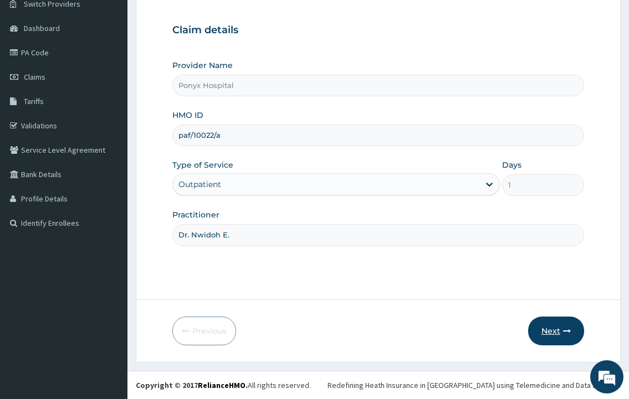
type input "Dr. Nwidoh E."
click at [548, 331] on button "Next" at bounding box center [556, 331] width 56 height 29
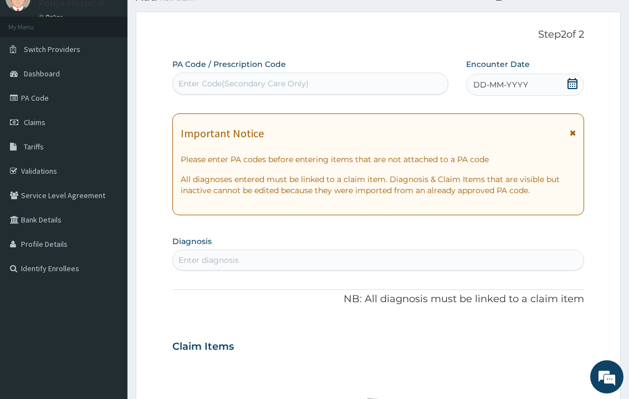
scroll to position [0, 0]
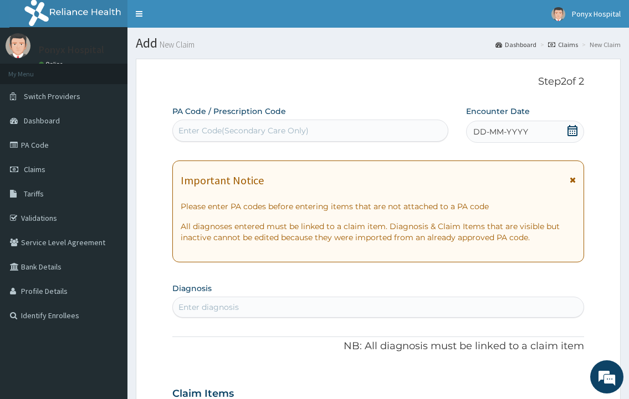
click at [204, 135] on div "Enter Code(Secondary Care Only)" at bounding box center [243, 130] width 130 height 11
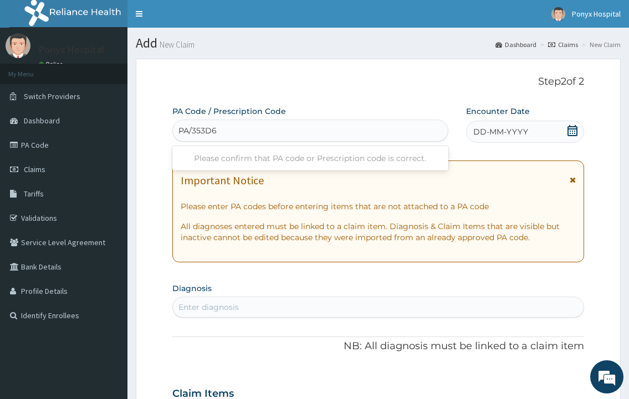
type input "PA/353D63"
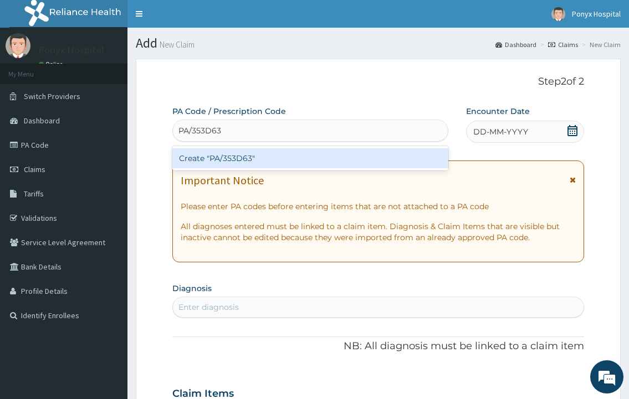
click at [225, 161] on div "Create "PA/353D63"" at bounding box center [309, 158] width 275 height 20
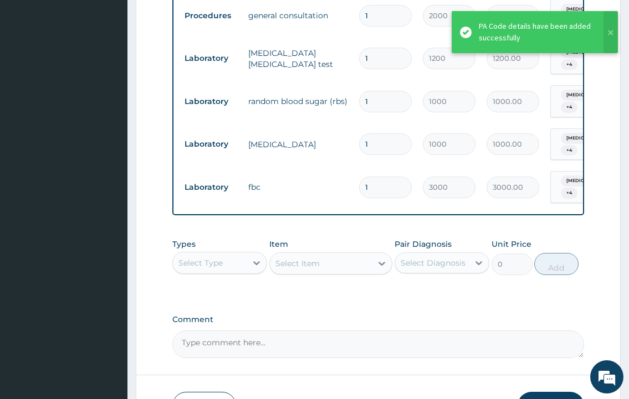
scroll to position [936, 0]
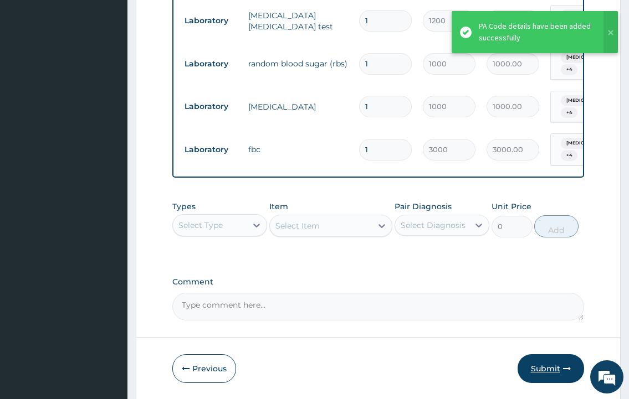
click at [541, 355] on button "Submit" at bounding box center [550, 369] width 66 height 29
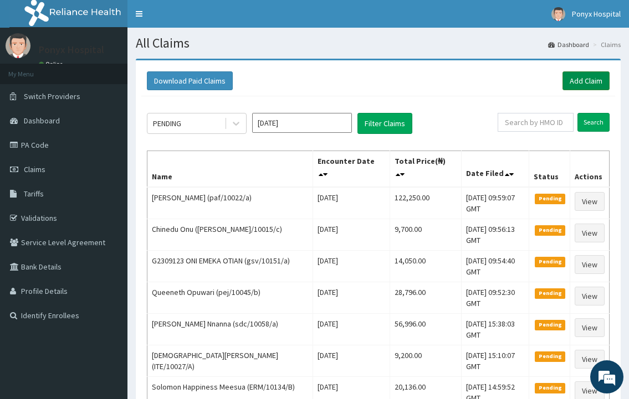
click at [578, 87] on link "Add Claim" at bounding box center [585, 80] width 47 height 19
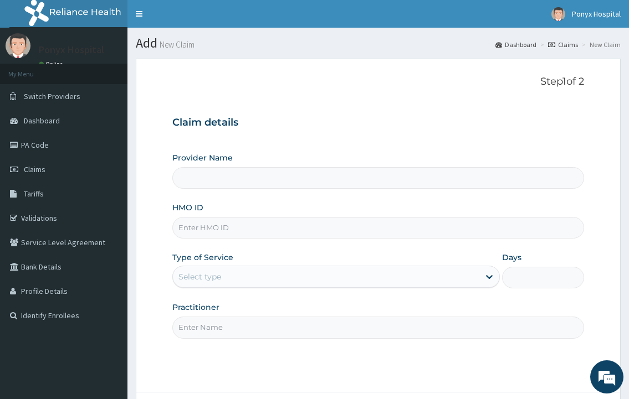
type input "Ponyx Hospital"
drag, startPoint x: 0, startPoint y: 0, endPoint x: 207, endPoint y: 230, distance: 309.9
click at [207, 230] on input "HMO ID" at bounding box center [377, 228] width 411 height 22
type input "dry/10060/a"
click at [258, 271] on div "Select type" at bounding box center [326, 277] width 306 height 18
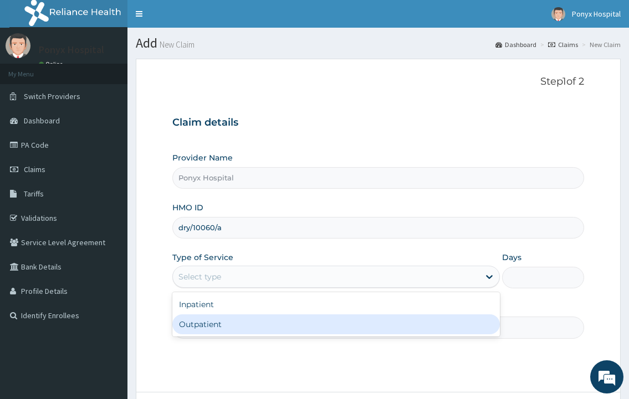
drag, startPoint x: 194, startPoint y: 326, endPoint x: 202, endPoint y: 326, distance: 7.8
click at [194, 326] on div "Outpatient" at bounding box center [335, 325] width 327 height 20
type input "1"
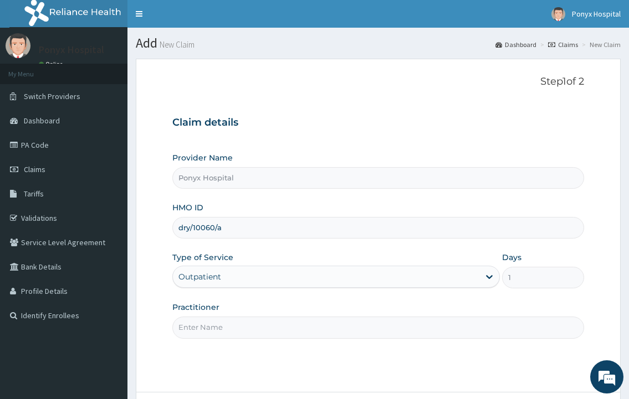
click at [212, 326] on input "Practitioner" at bounding box center [377, 328] width 411 height 22
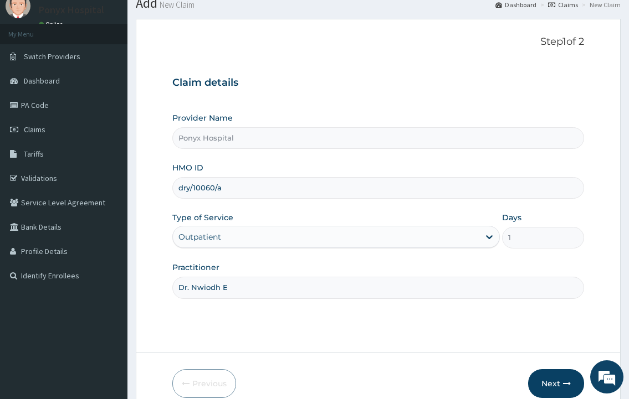
scroll to position [93, 0]
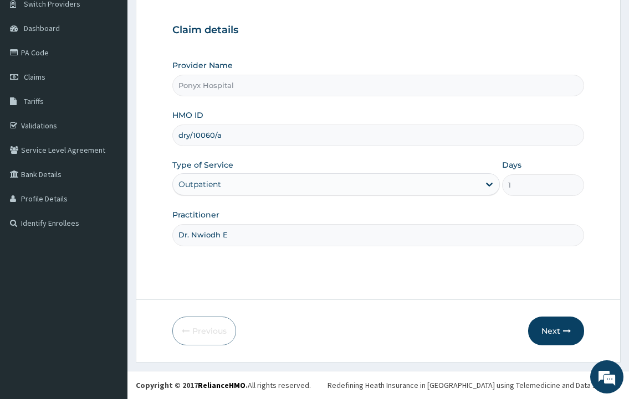
click at [222, 236] on input "Dr. Nwiodh E" at bounding box center [377, 235] width 411 height 22
type input "Dr. Nwidoh E"
click at [559, 333] on button "Next" at bounding box center [556, 331] width 56 height 29
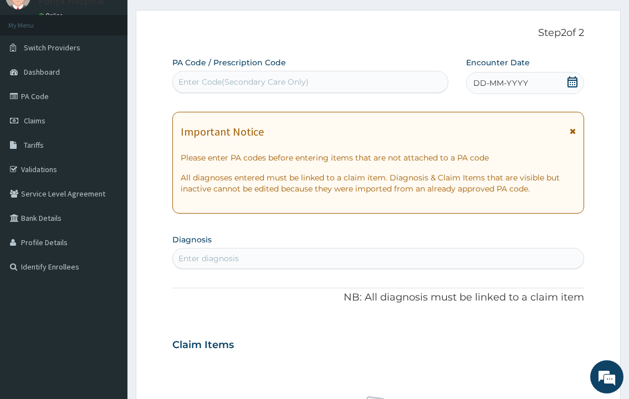
scroll to position [0, 0]
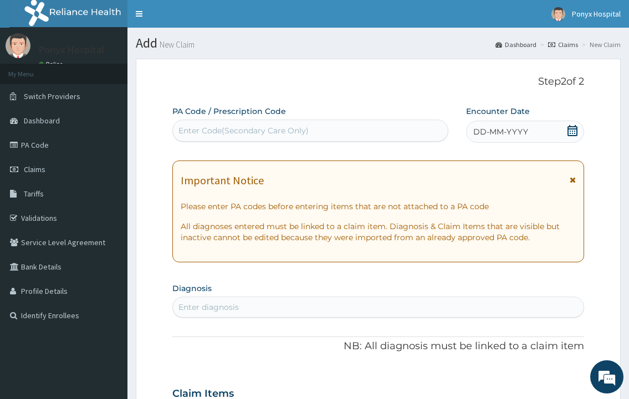
drag, startPoint x: 228, startPoint y: 126, endPoint x: 220, endPoint y: 127, distance: 7.9
click at [228, 126] on div "Enter Code(Secondary Care Only)" at bounding box center [243, 130] width 130 height 11
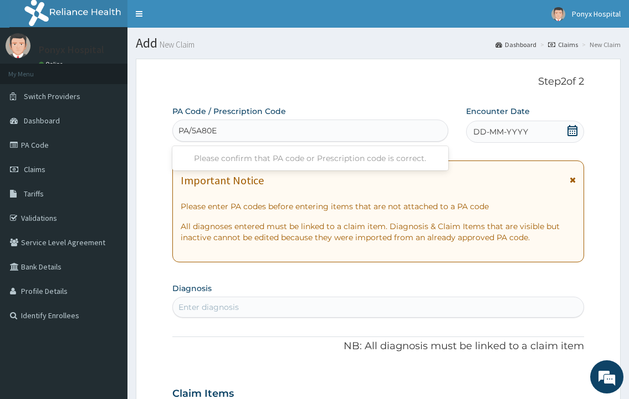
type input "PA/5A80E8"
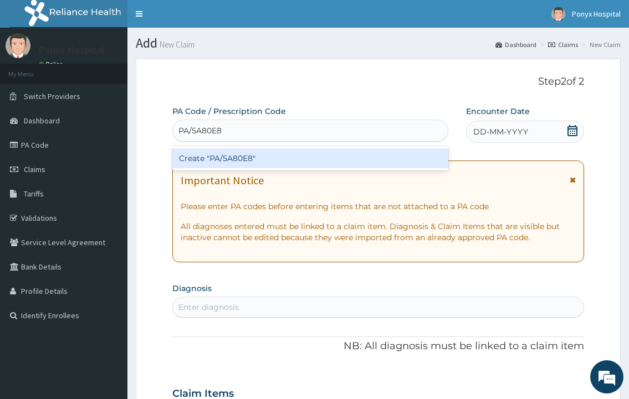
click at [223, 157] on div "Create "PA/5A80E8"" at bounding box center [309, 158] width 275 height 20
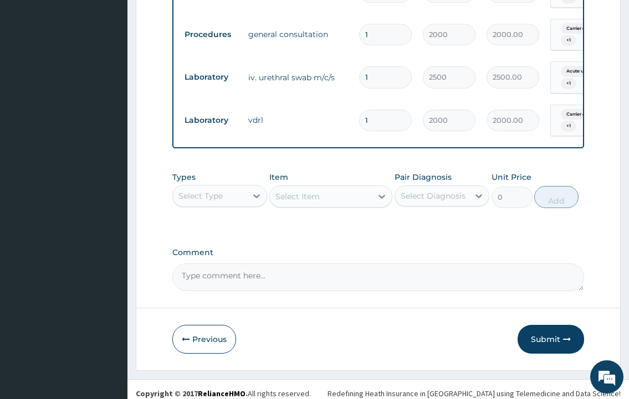
scroll to position [618, 0]
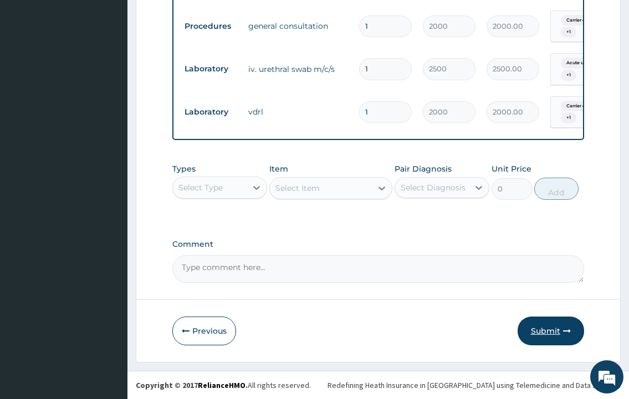
click at [552, 333] on button "Submit" at bounding box center [550, 331] width 66 height 29
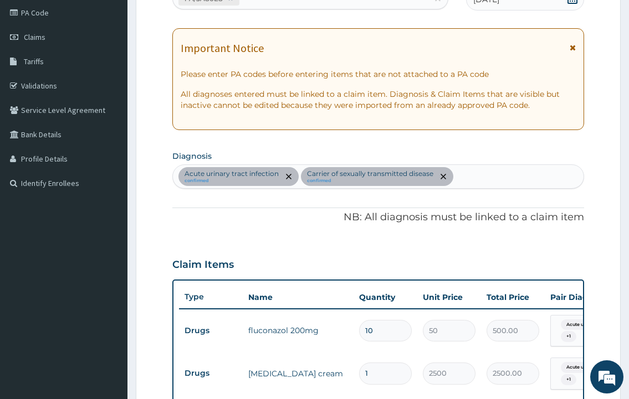
scroll to position [64, 0]
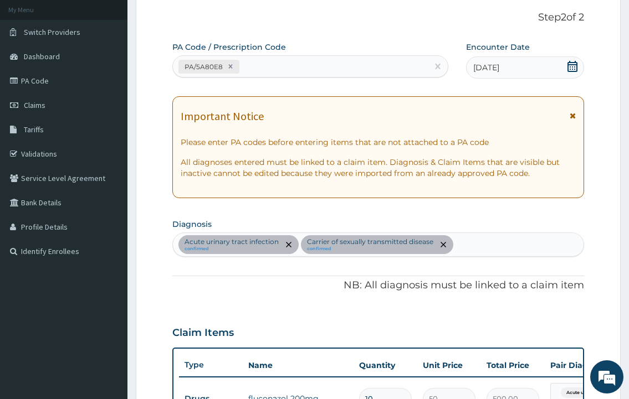
click at [490, 60] on div "[DATE]" at bounding box center [525, 68] width 118 height 22
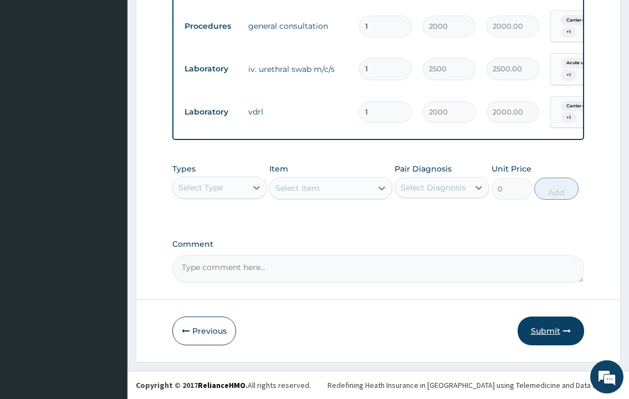
click at [558, 331] on button "Submit" at bounding box center [550, 331] width 66 height 29
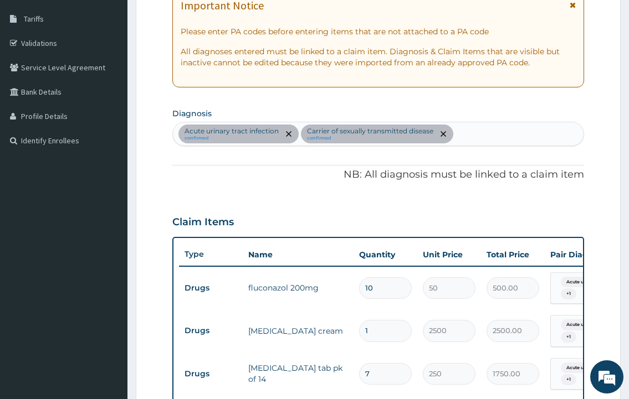
scroll to position [0, 0]
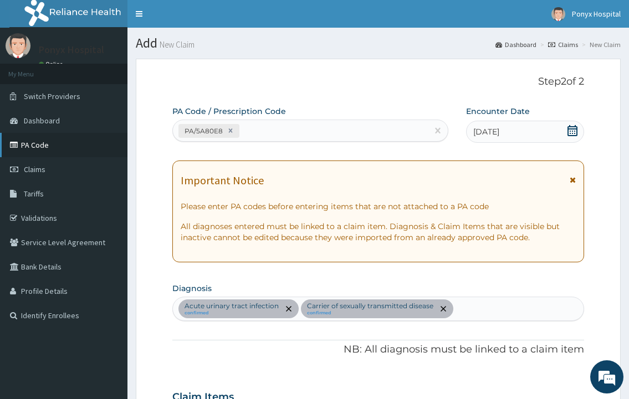
click at [30, 148] on link "PA Code" at bounding box center [63, 145] width 127 height 24
